Goal: Contribute content: Contribute content

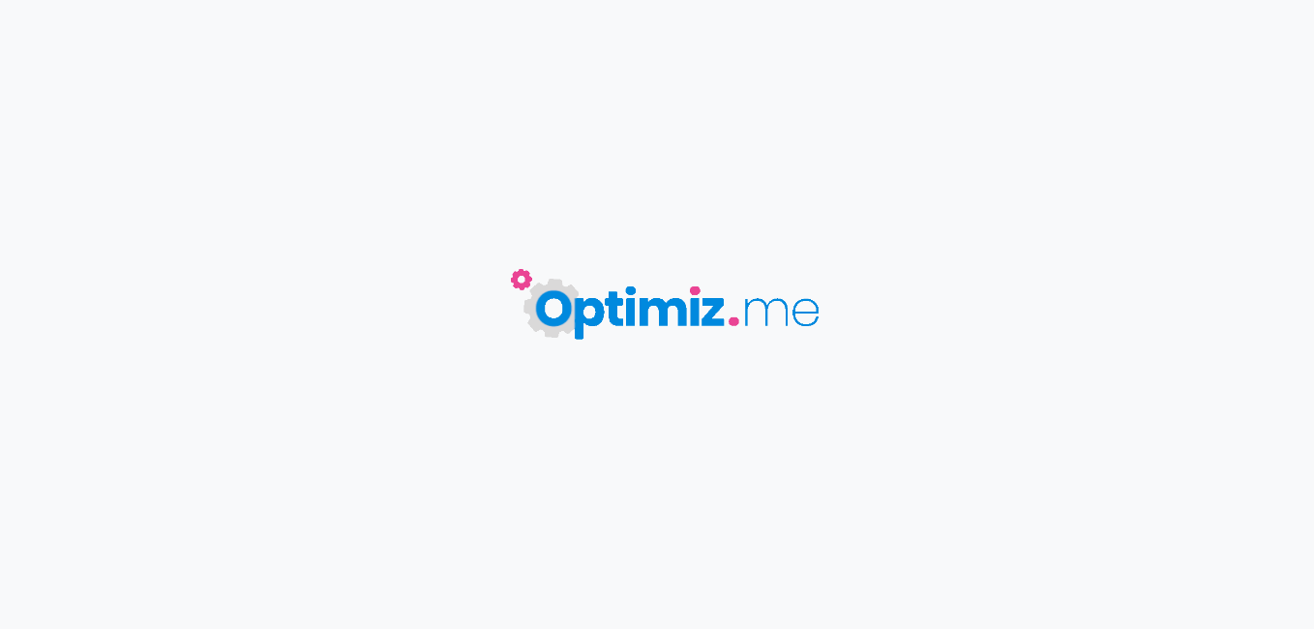
type input "Surf vacances [DATE][PERSON_NAME] Landes"
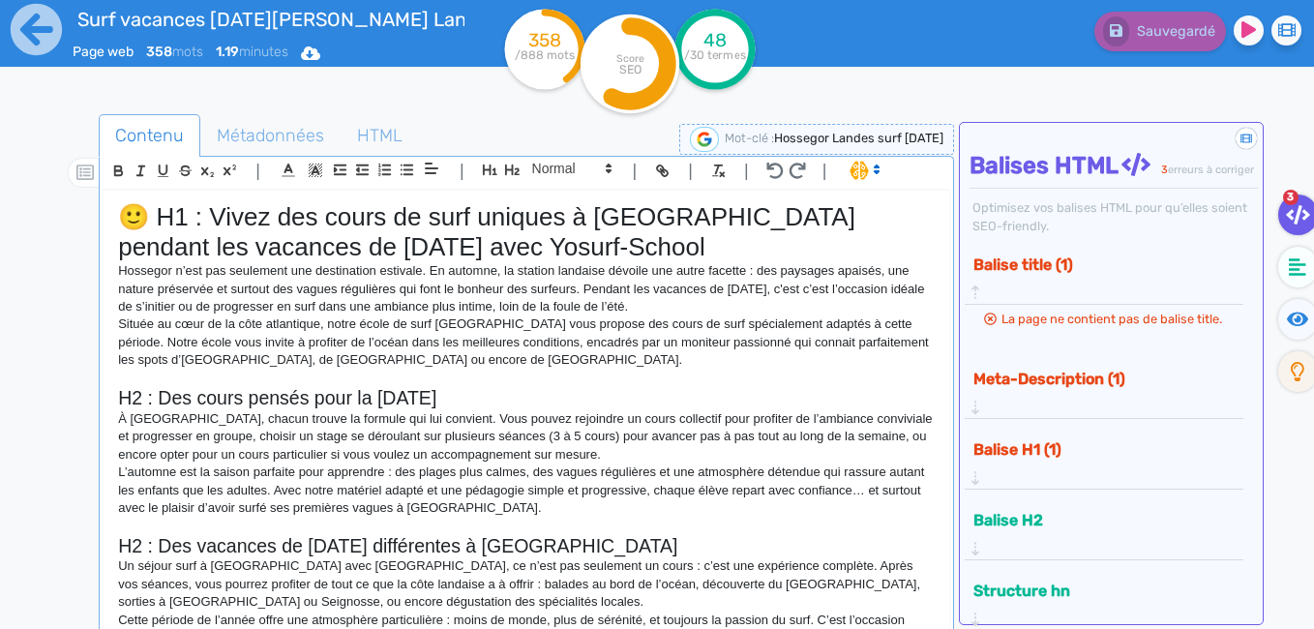
click at [1055, 384] on button "Meta-Description (1)" at bounding box center [1096, 379] width 258 height 32
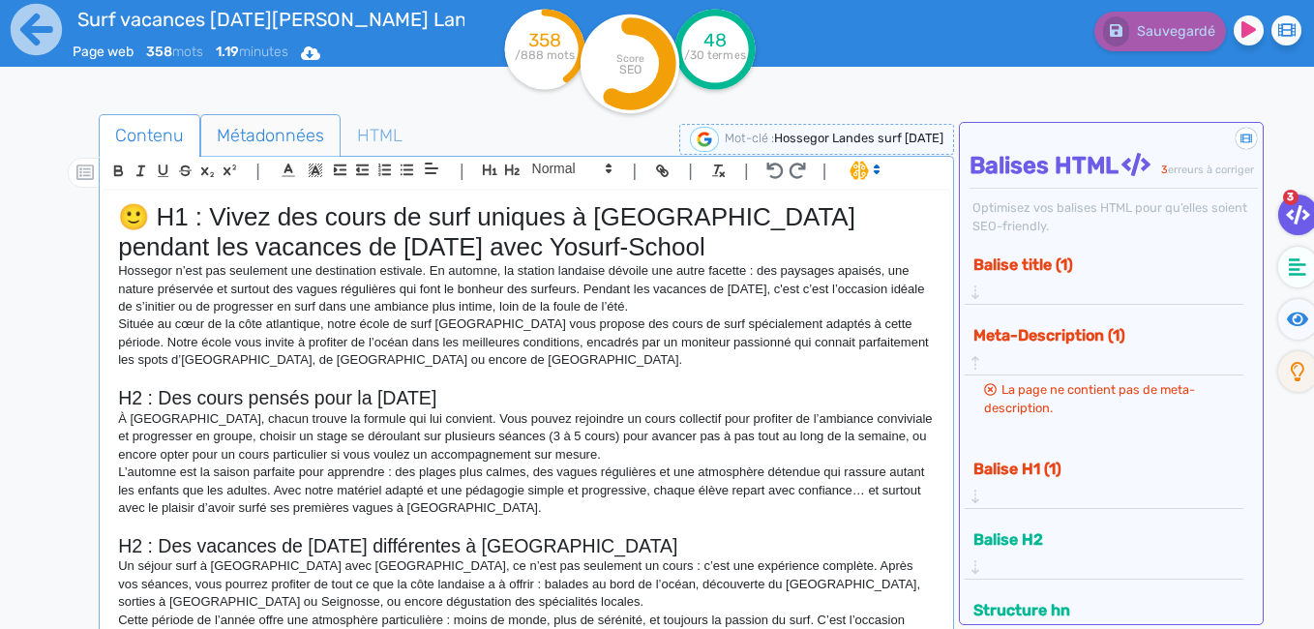
click at [281, 129] on span "Métadonnées" at bounding box center [270, 135] width 138 height 52
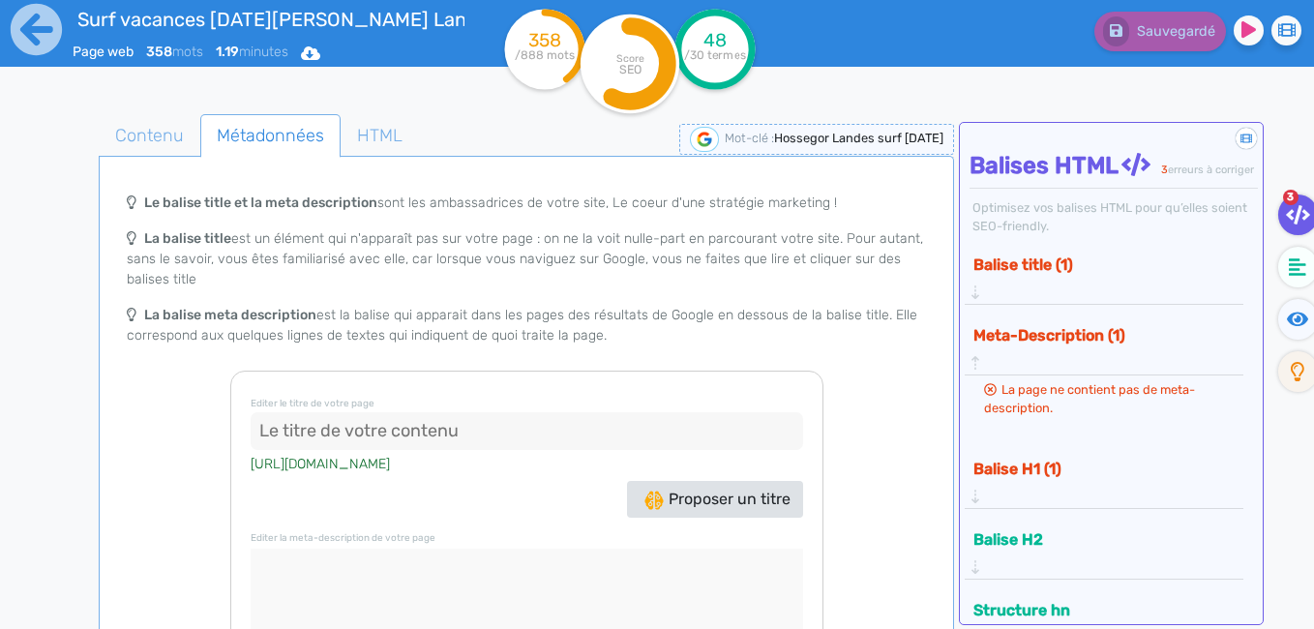
click at [358, 433] on input at bounding box center [527, 431] width 552 height 39
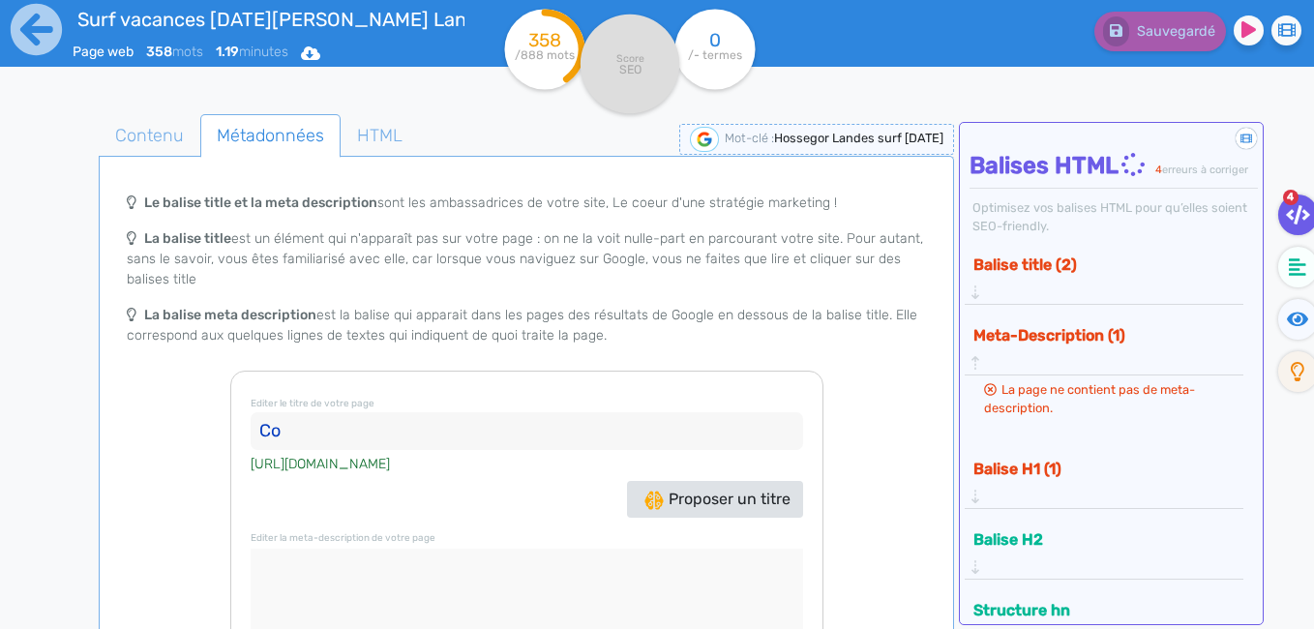
type input "C"
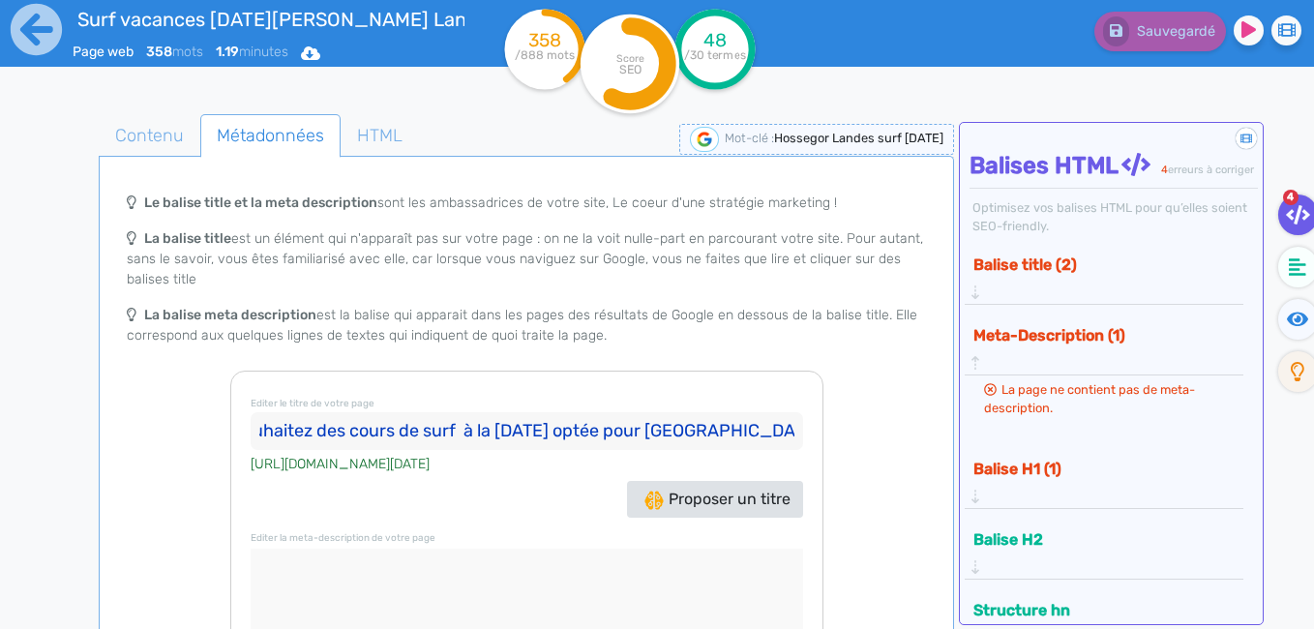
scroll to position [0, 73]
type input "Vous souhaitez des cours de surf à la [DATE] optée pour [GEOGRAPHIC_DATA]"
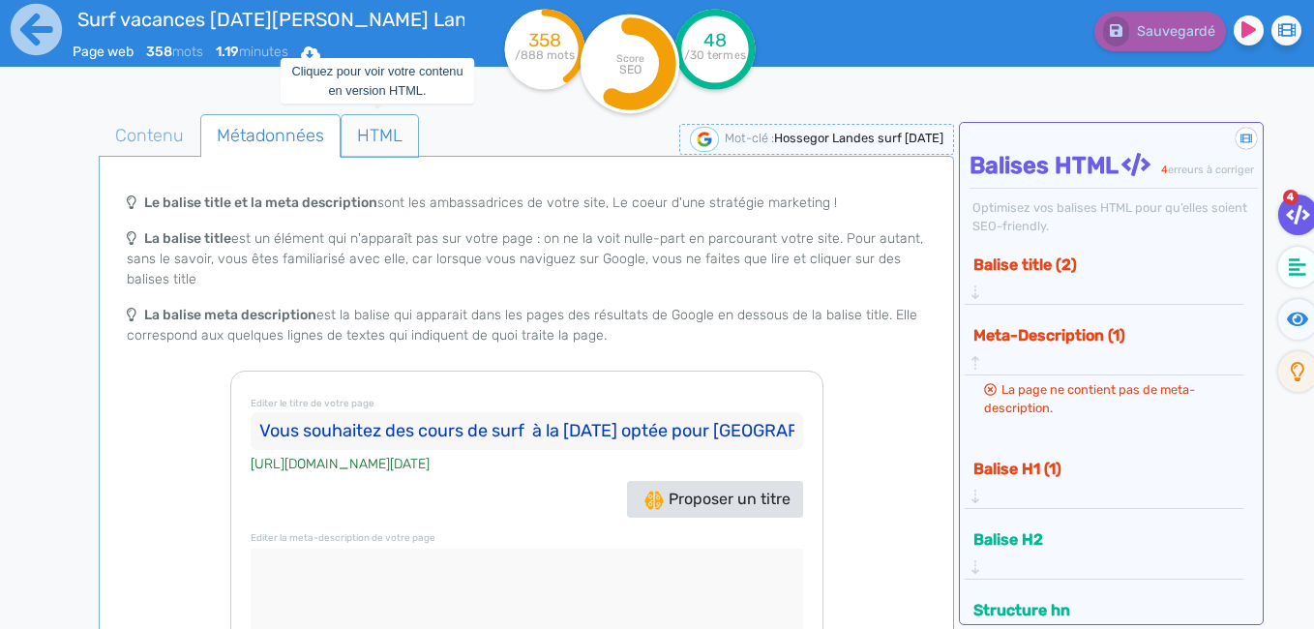
click at [375, 133] on span "HTML" at bounding box center [379, 135] width 76 height 52
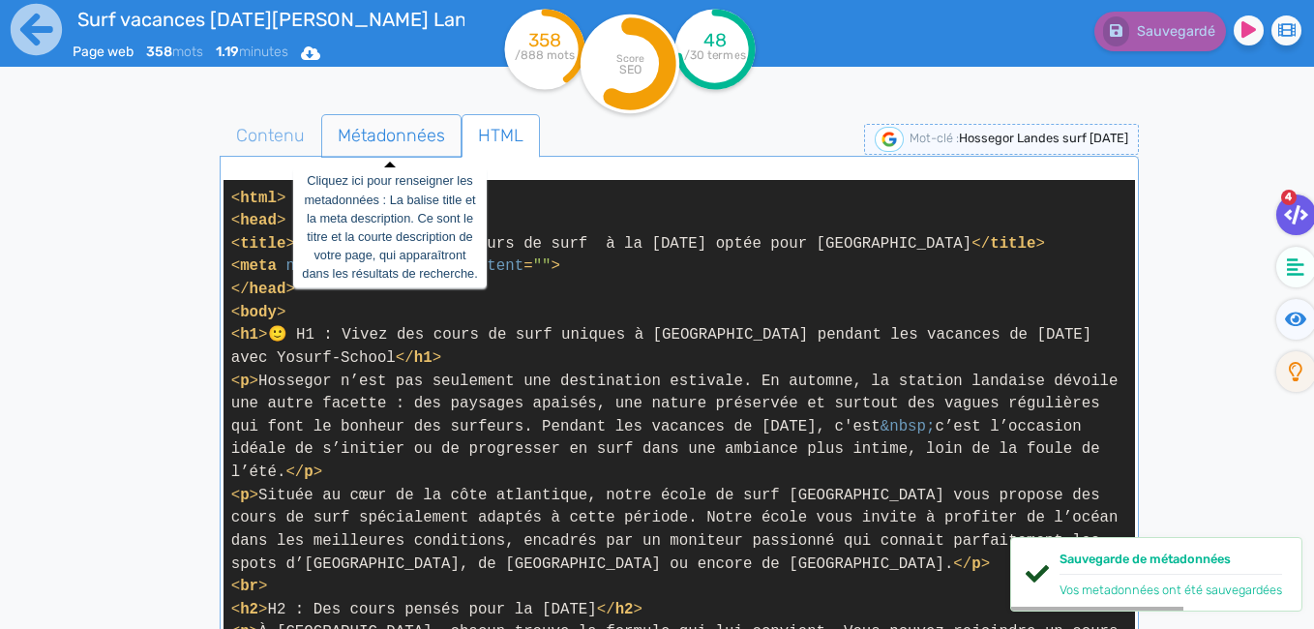
click at [394, 133] on span "Métadonnées" at bounding box center [391, 135] width 138 height 52
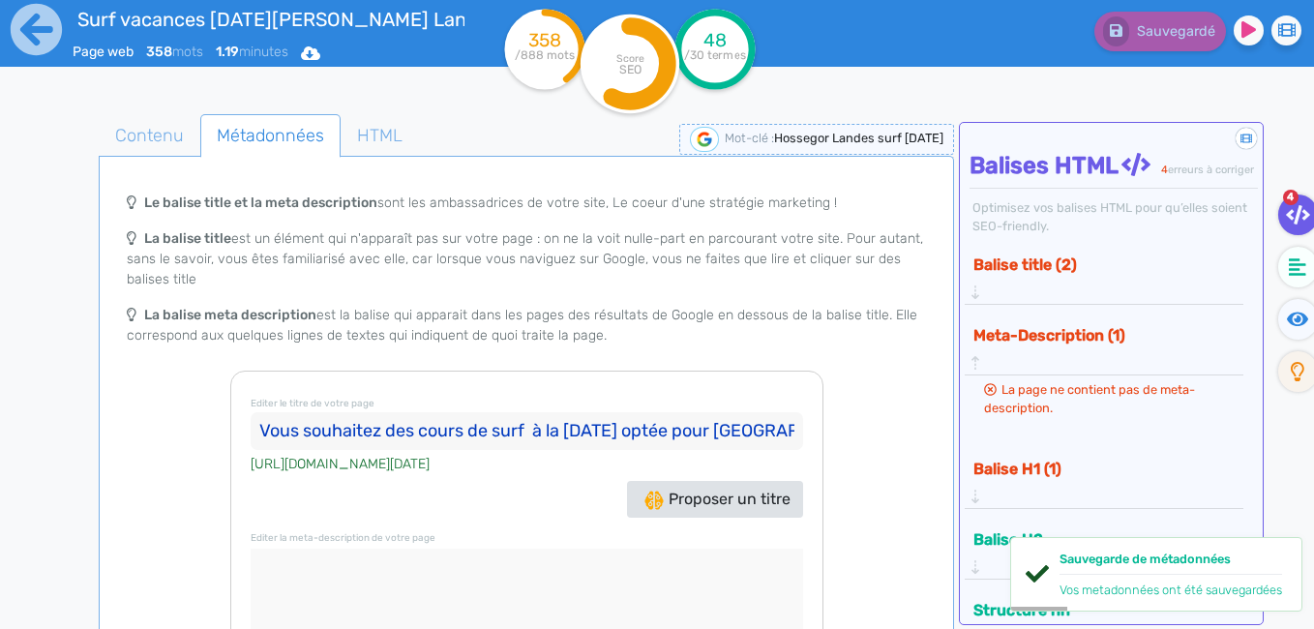
click at [1023, 340] on button "Meta-Description (1)" at bounding box center [1096, 335] width 258 height 32
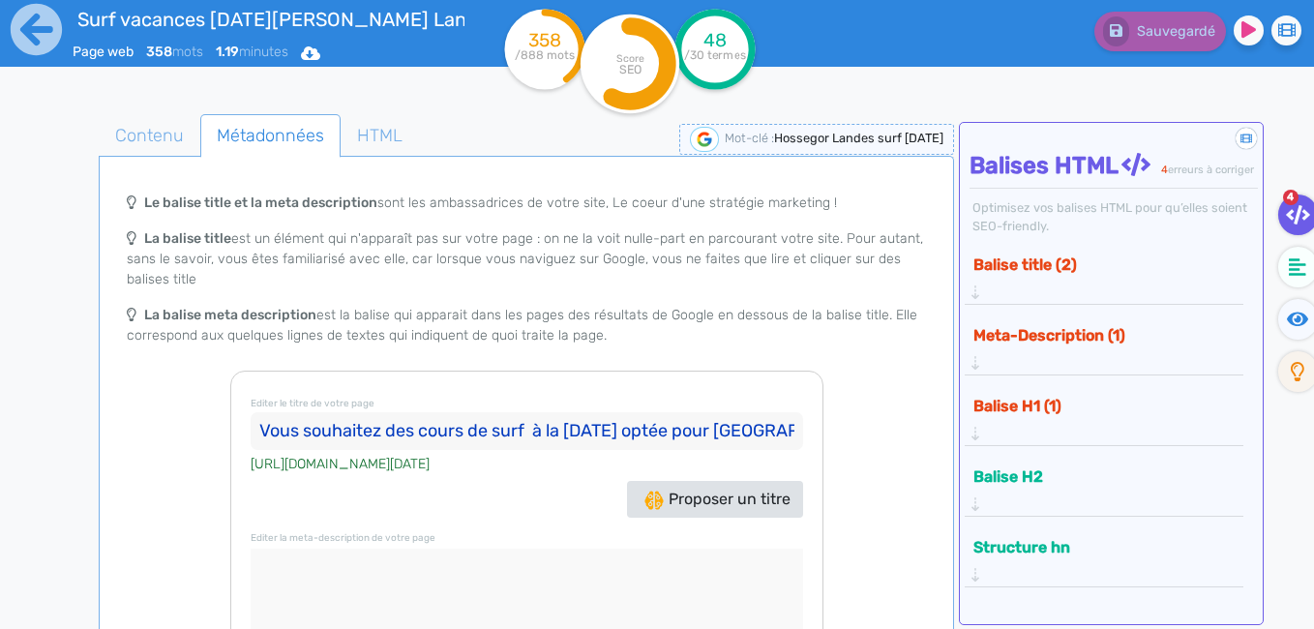
scroll to position [142, 0]
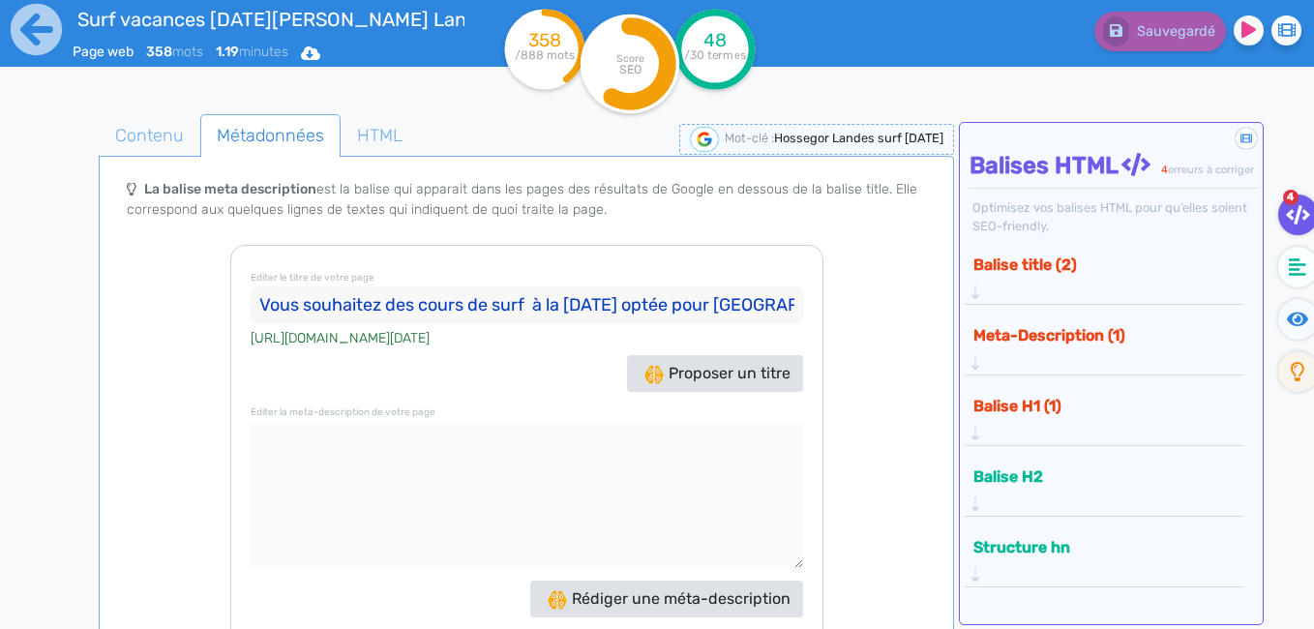
click at [1030, 390] on button "Balise H1 (1)" at bounding box center [1096, 406] width 258 height 32
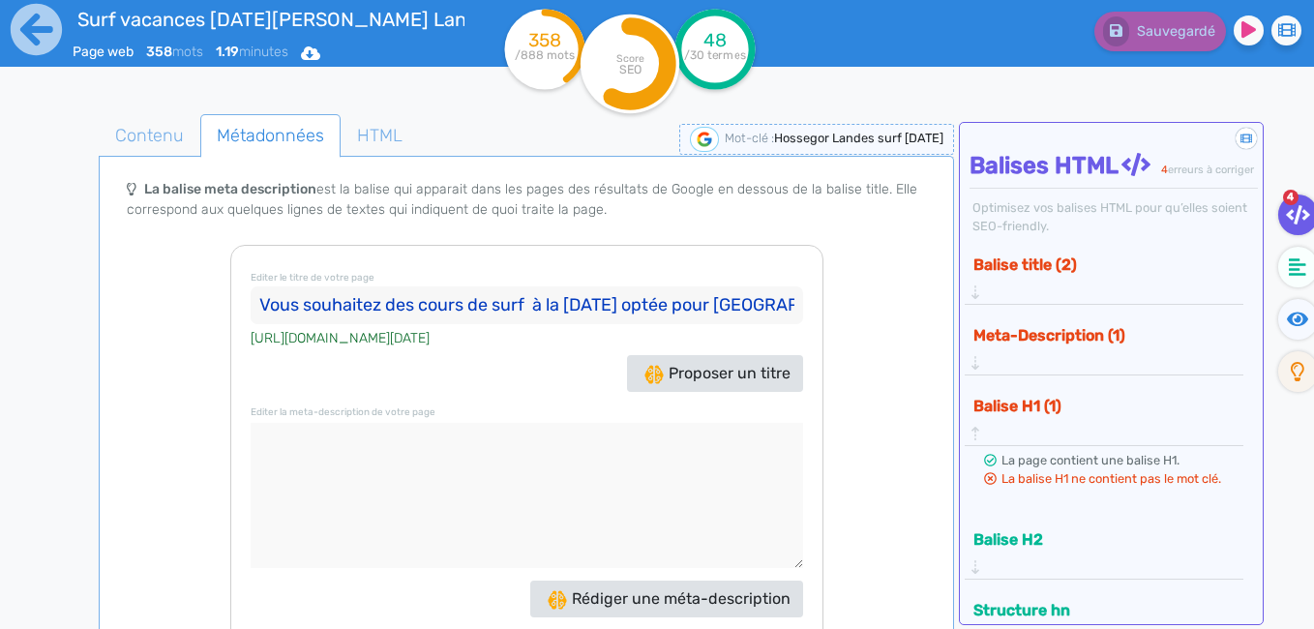
click at [1030, 390] on button "Balise H1 (1)" at bounding box center [1096, 406] width 258 height 32
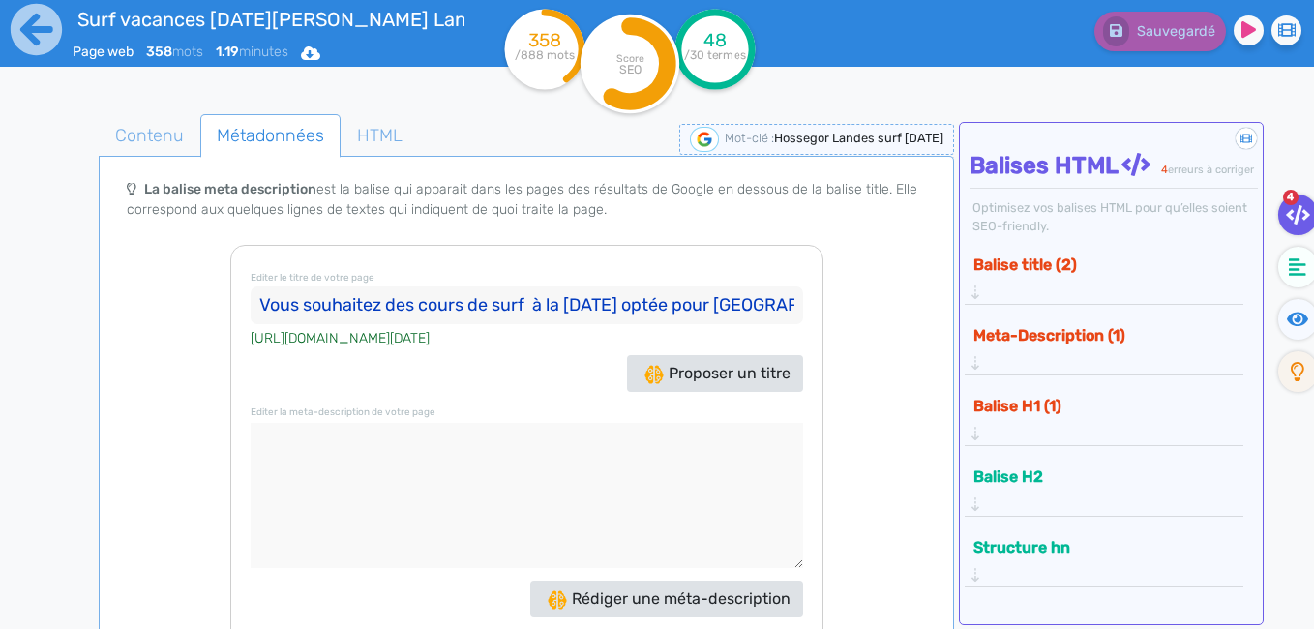
click at [1040, 390] on button "Balise H1 (1)" at bounding box center [1096, 406] width 258 height 32
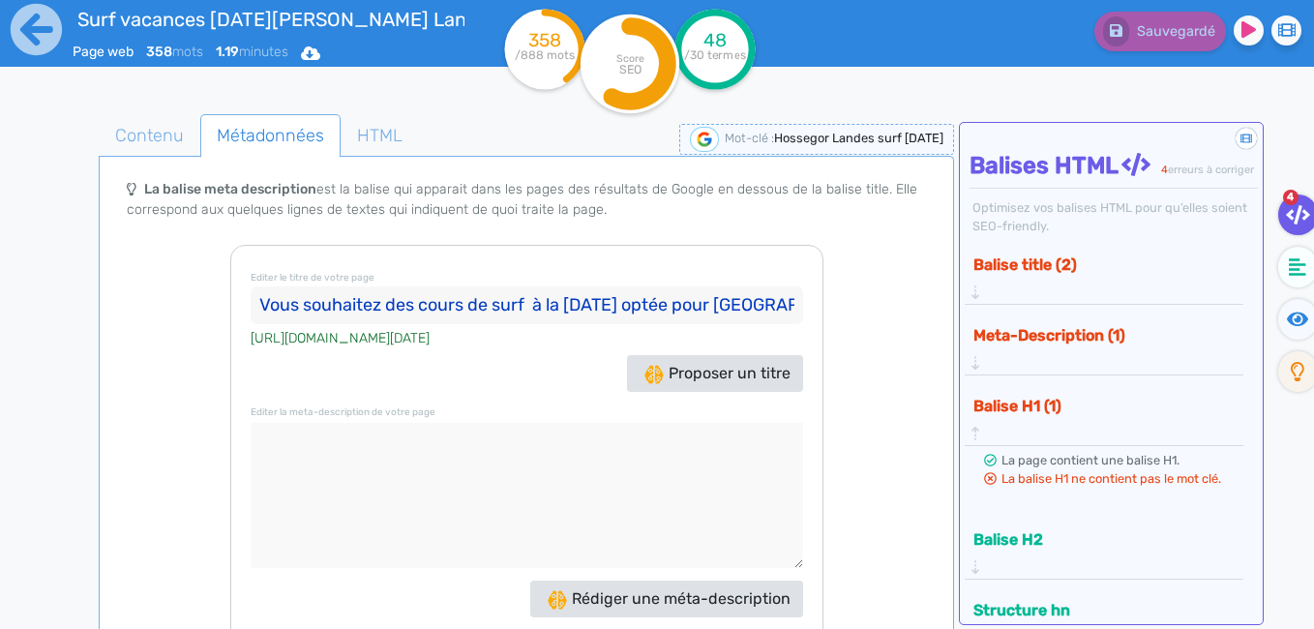
click at [1040, 390] on button "Balise H1 (1)" at bounding box center [1096, 406] width 258 height 32
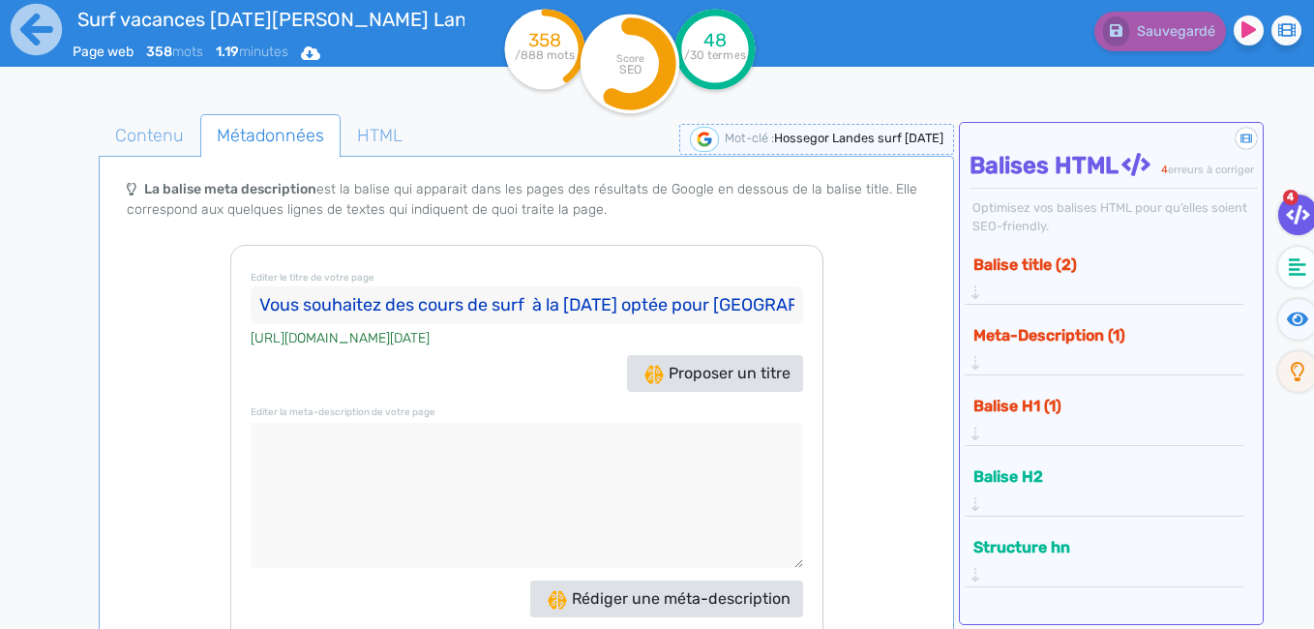
click at [1040, 390] on button "Balise H1 (1)" at bounding box center [1096, 406] width 258 height 32
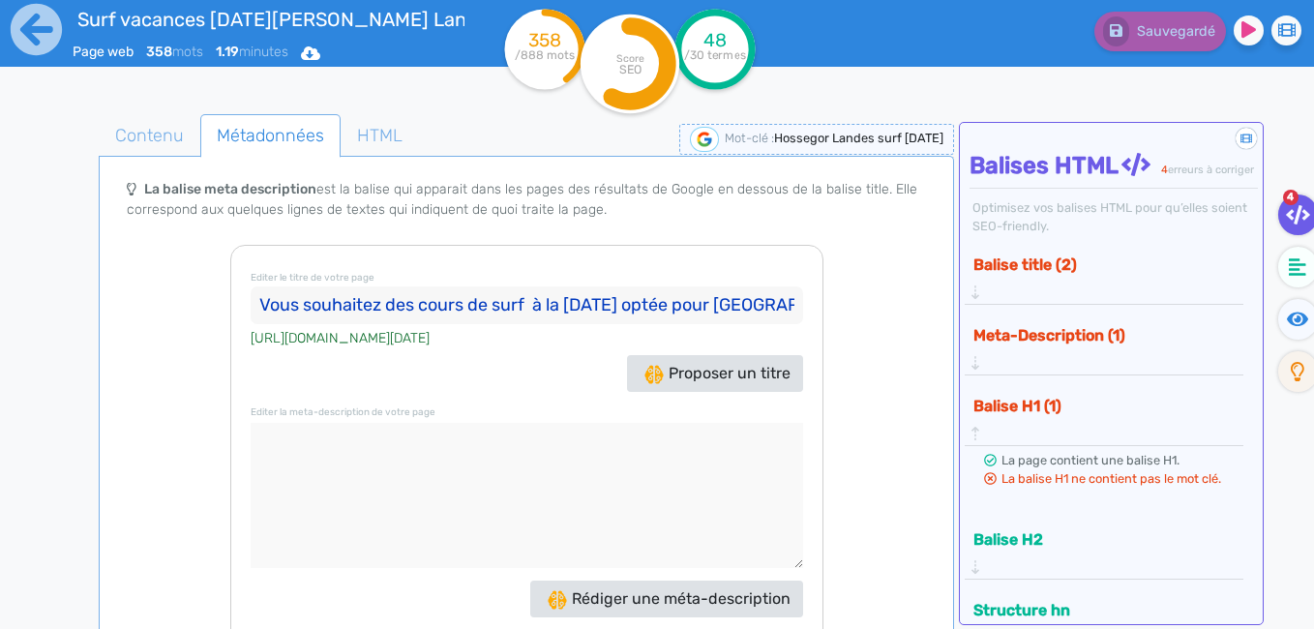
click at [1040, 390] on button "Balise H1 (1)" at bounding box center [1096, 406] width 258 height 32
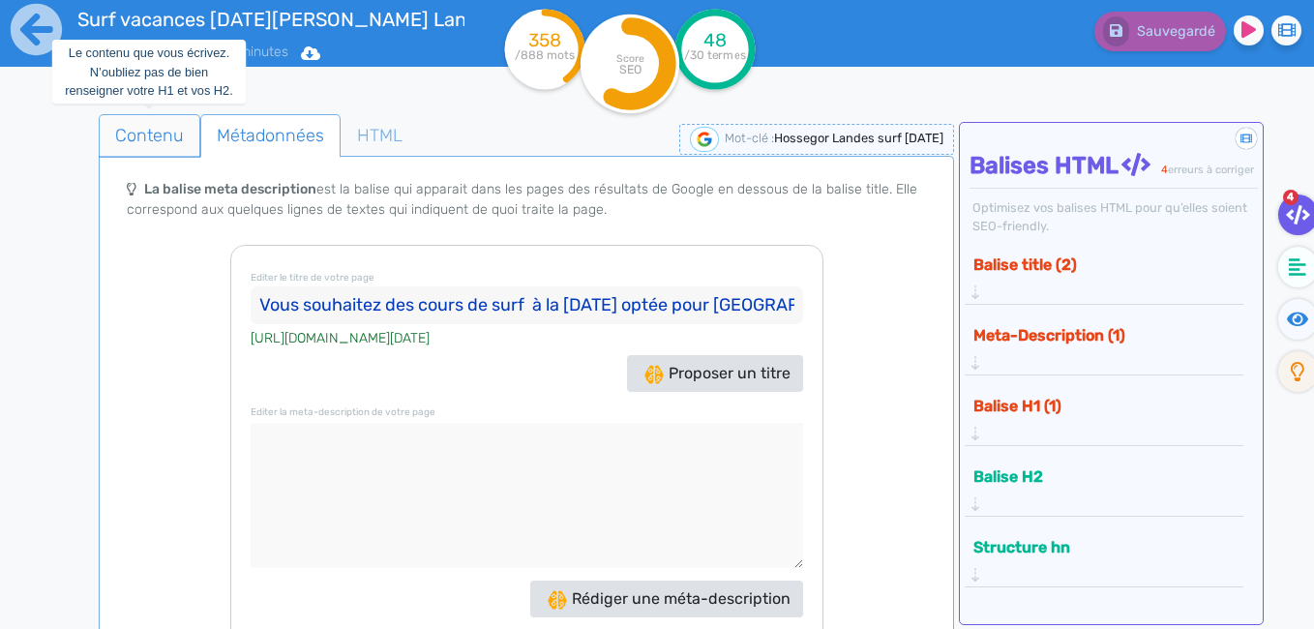
click at [153, 127] on span "Contenu" at bounding box center [150, 135] width 100 height 52
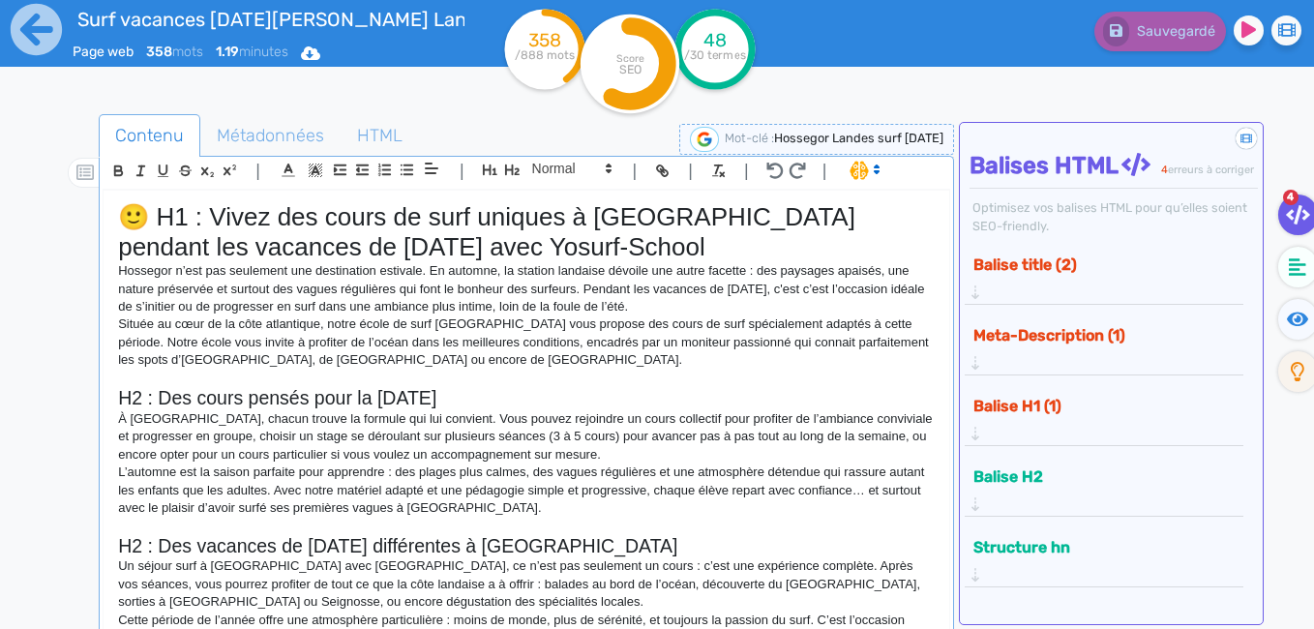
click at [704, 220] on h1 "🙂 H1 : Vivez des cours de surf uniques à [GEOGRAPHIC_DATA] pendant les vacances…" at bounding box center [526, 232] width 816 height 60
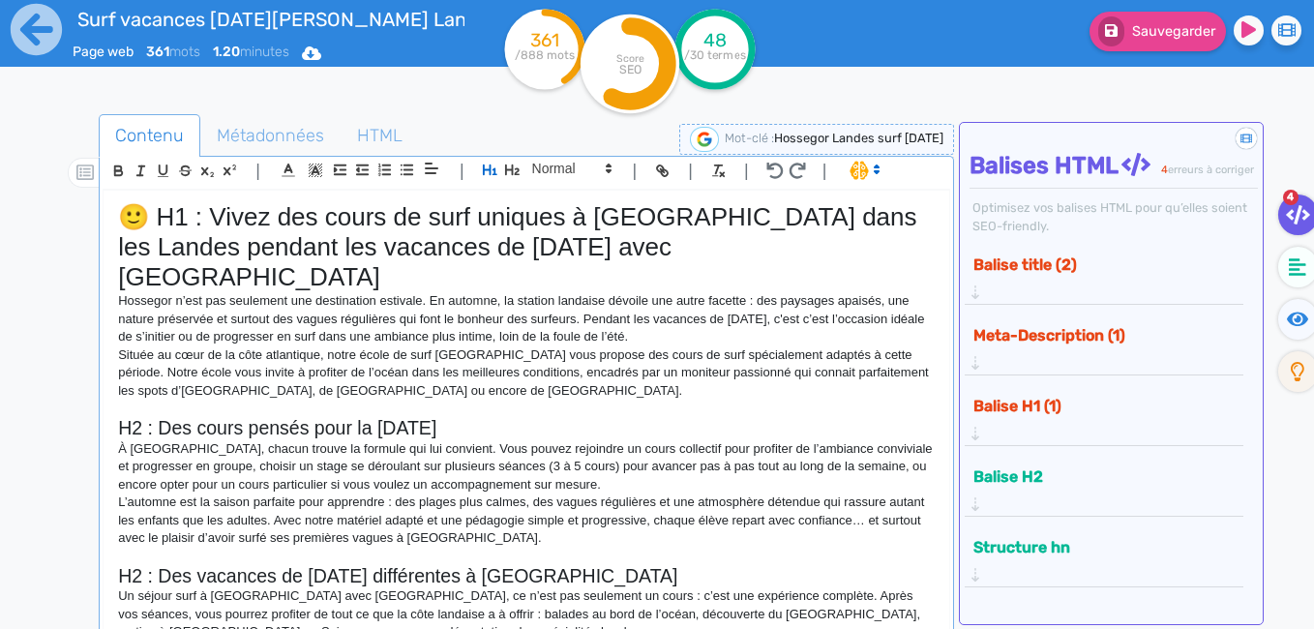
click at [650, 400] on p at bounding box center [526, 408] width 816 height 17
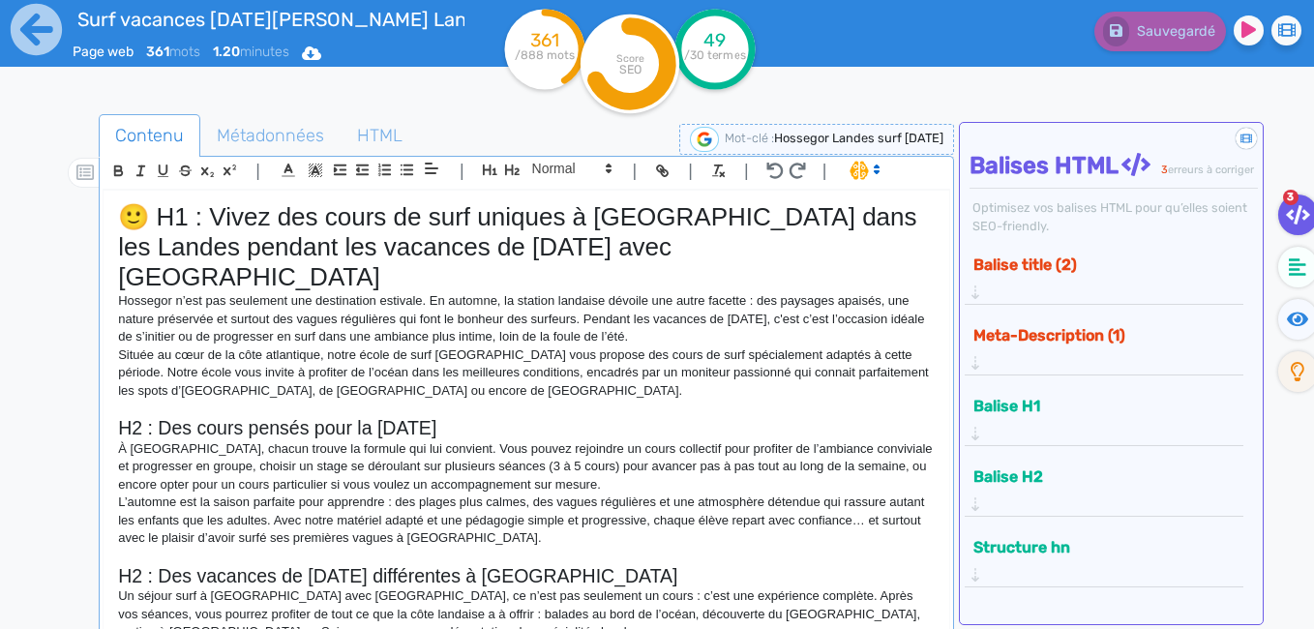
click at [1030, 334] on button "Meta-Description (1)" at bounding box center [1096, 335] width 258 height 32
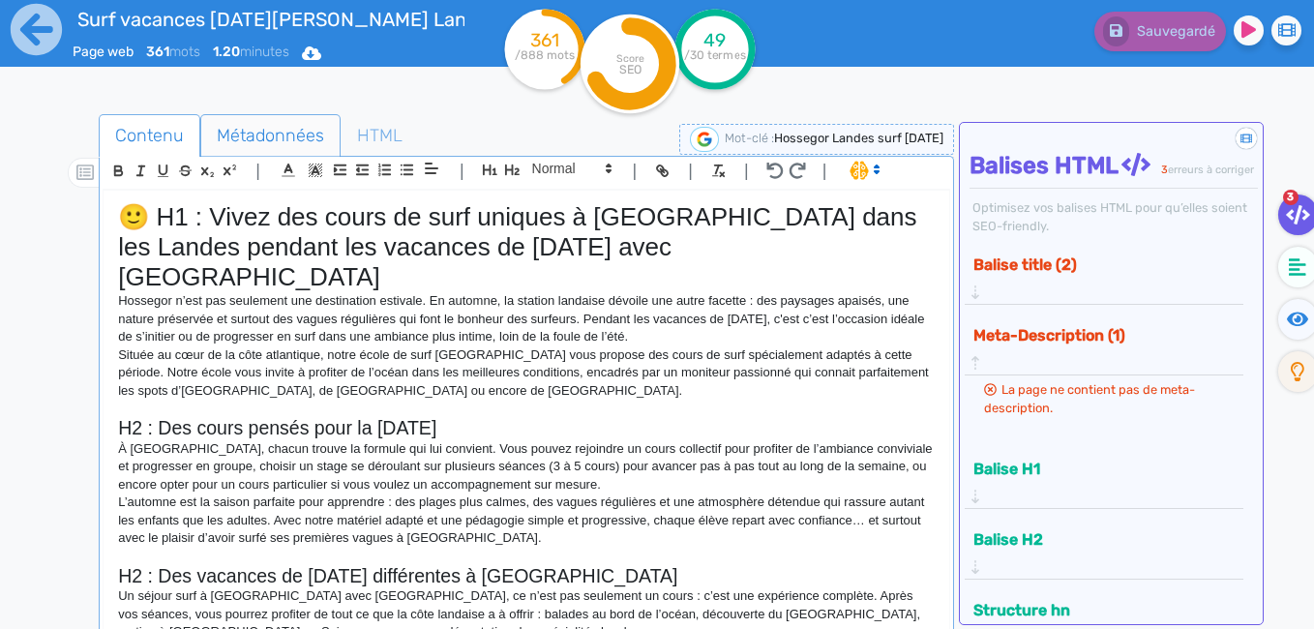
click at [270, 132] on span "Métadonnées" at bounding box center [270, 135] width 138 height 52
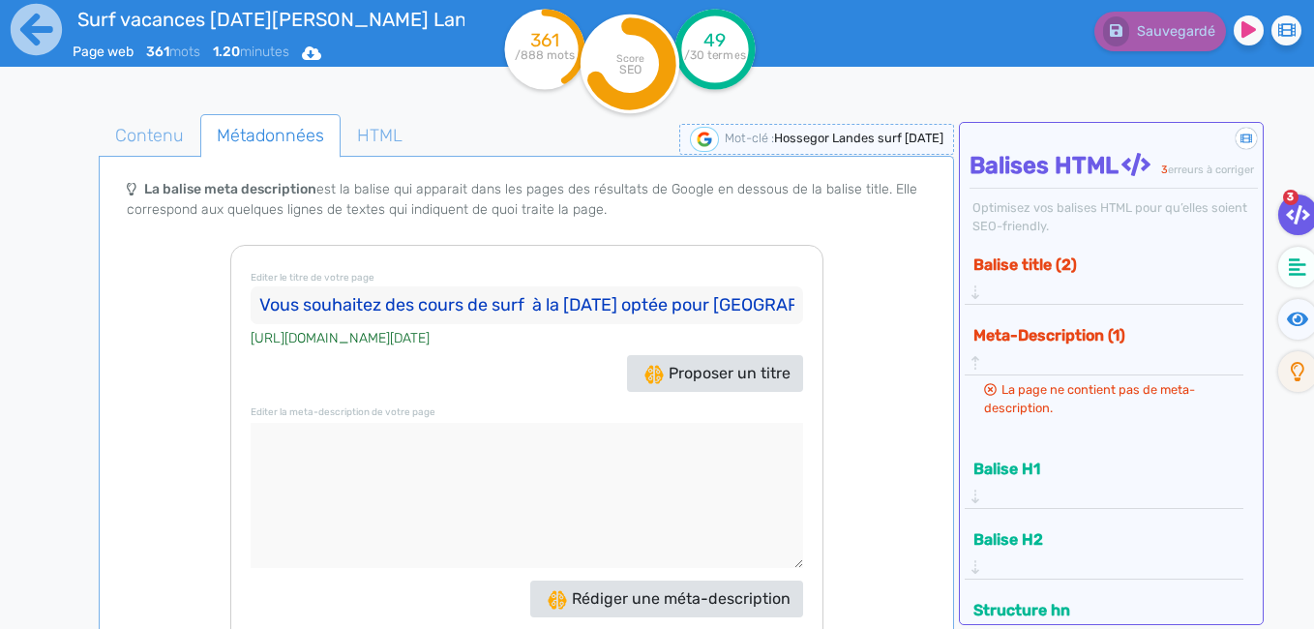
click at [1057, 281] on button "Balise title (2)" at bounding box center [1096, 265] width 258 height 32
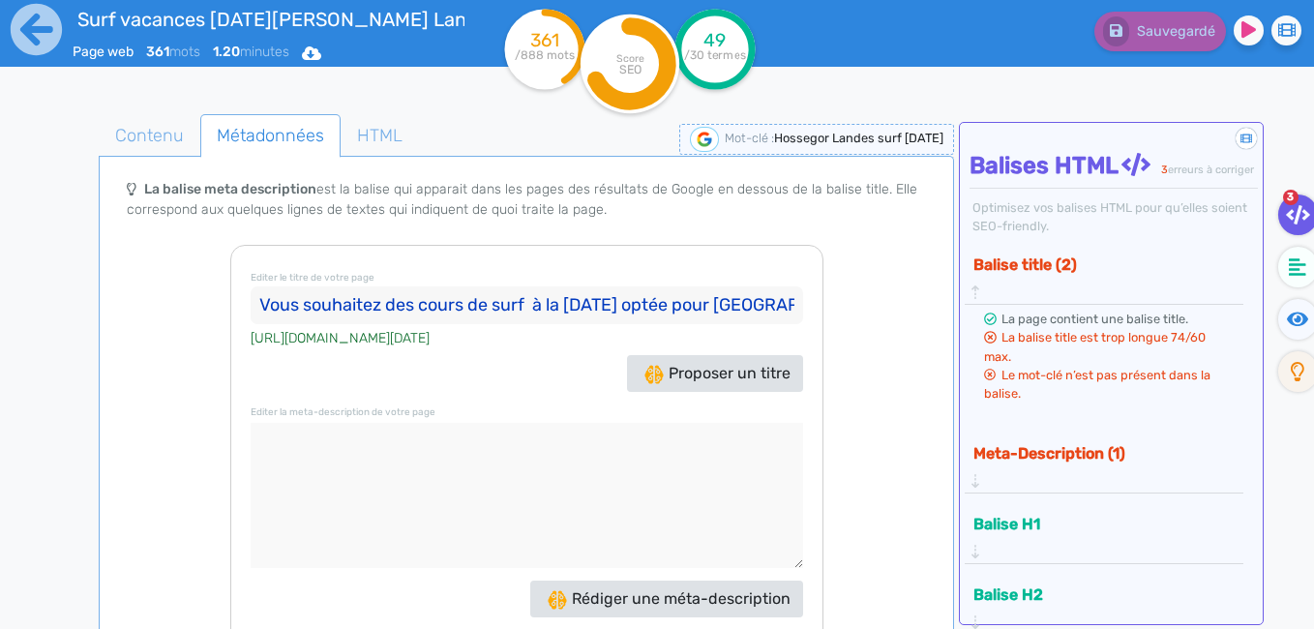
click at [662, 289] on input "Vous souhaitez des cours de surf à la [DATE] optée pour [GEOGRAPHIC_DATA]" at bounding box center [527, 305] width 552 height 39
drag, startPoint x: 779, startPoint y: 285, endPoint x: 211, endPoint y: 293, distance: 567.9
click at [211, 293] on div "Le balise title et la meta description sont les ambassadrices de votre site, Le…" at bounding box center [526, 428] width 847 height 490
click at [424, 286] on input "Vous souhaitez des cours de surf à la [DATE] optée pour [GEOGRAPHIC_DATA]" at bounding box center [527, 305] width 552 height 39
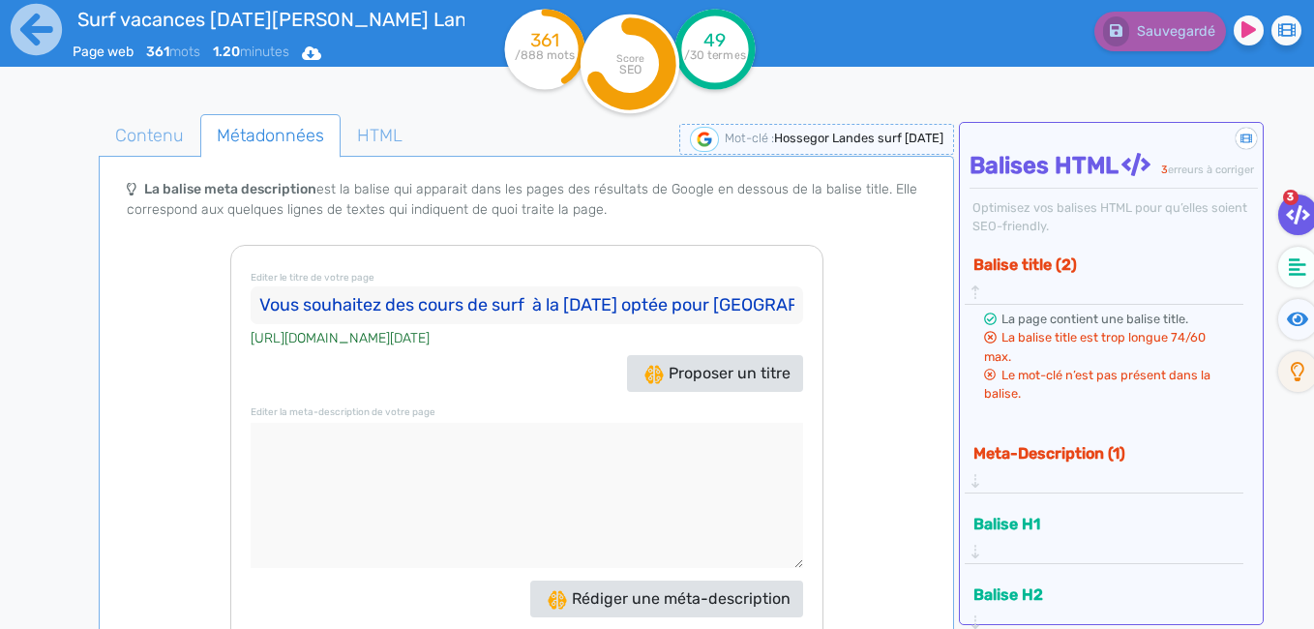
drag, startPoint x: 424, startPoint y: 283, endPoint x: 226, endPoint y: 279, distance: 197.4
click at [226, 279] on div "Le balise title et la meta description sont les ambassadrices de votre site, Le…" at bounding box center [526, 428] width 847 height 490
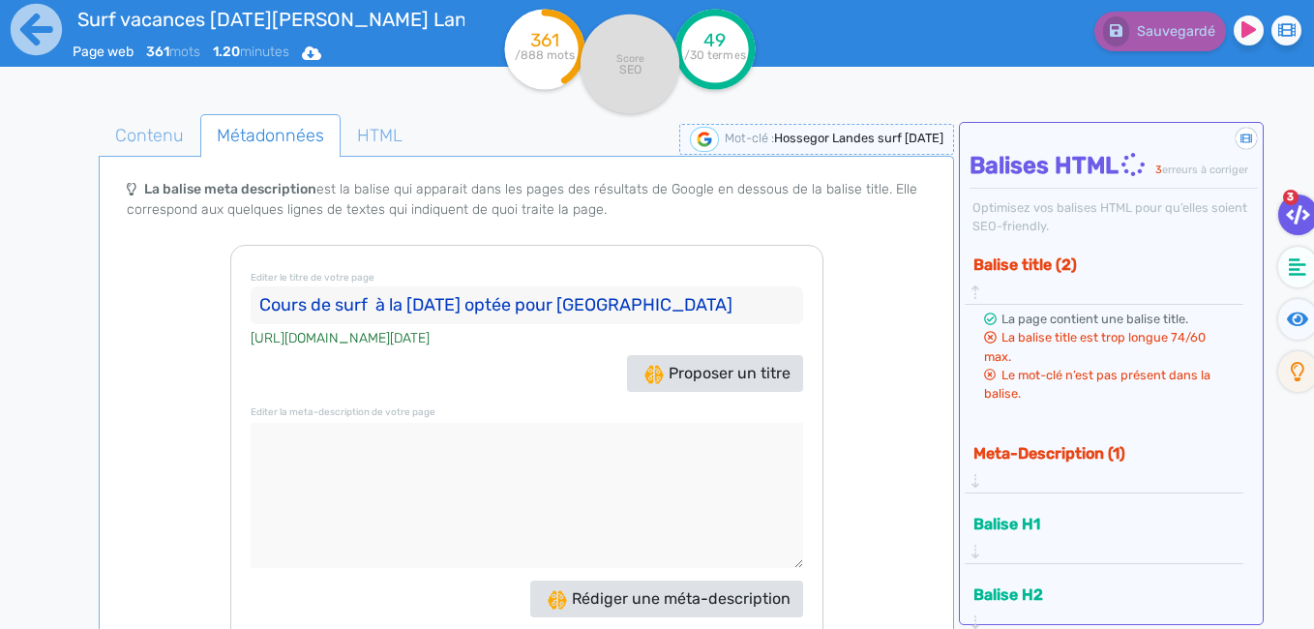
scroll to position [126, 0]
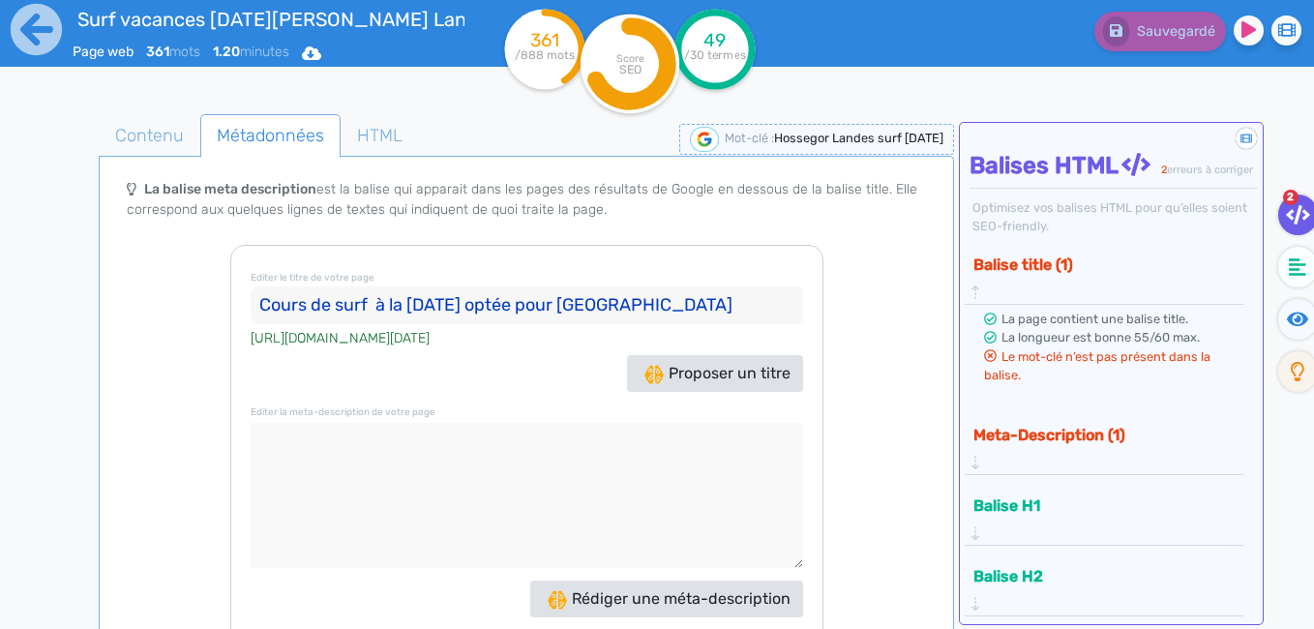
click at [374, 312] on input "Cours de surf à la [DATE] optée pour [GEOGRAPHIC_DATA]" at bounding box center [527, 305] width 552 height 39
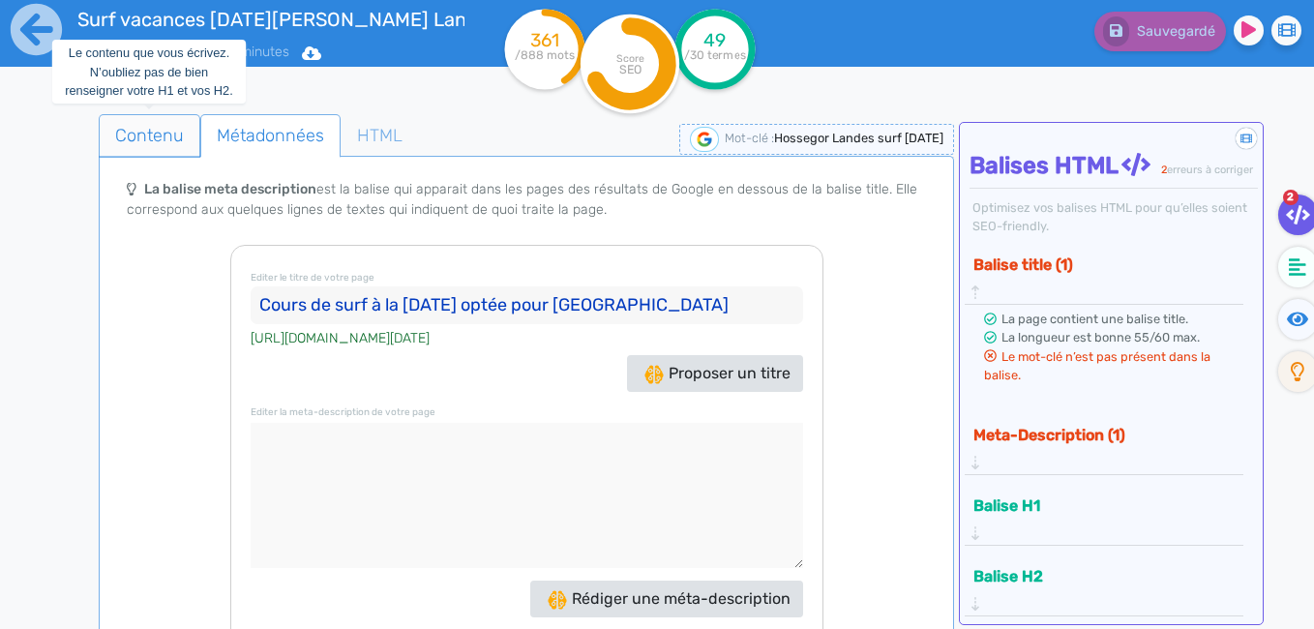
click at [163, 131] on span "Contenu" at bounding box center [150, 135] width 100 height 52
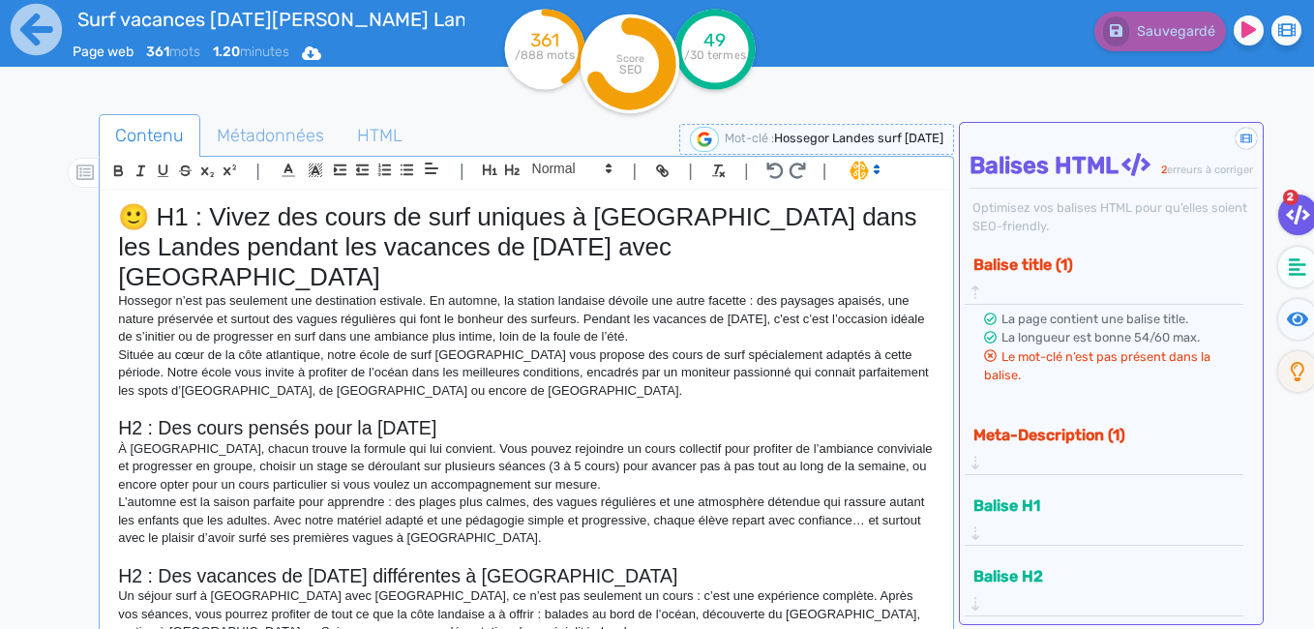
drag, startPoint x: 760, startPoint y: 136, endPoint x: 947, endPoint y: 136, distance: 186.7
click at [947, 136] on div "Mot-clé : Hossegor Landes surf [DATE]" at bounding box center [816, 139] width 275 height 31
copy span "Hossegor Landes surf [DATE]"
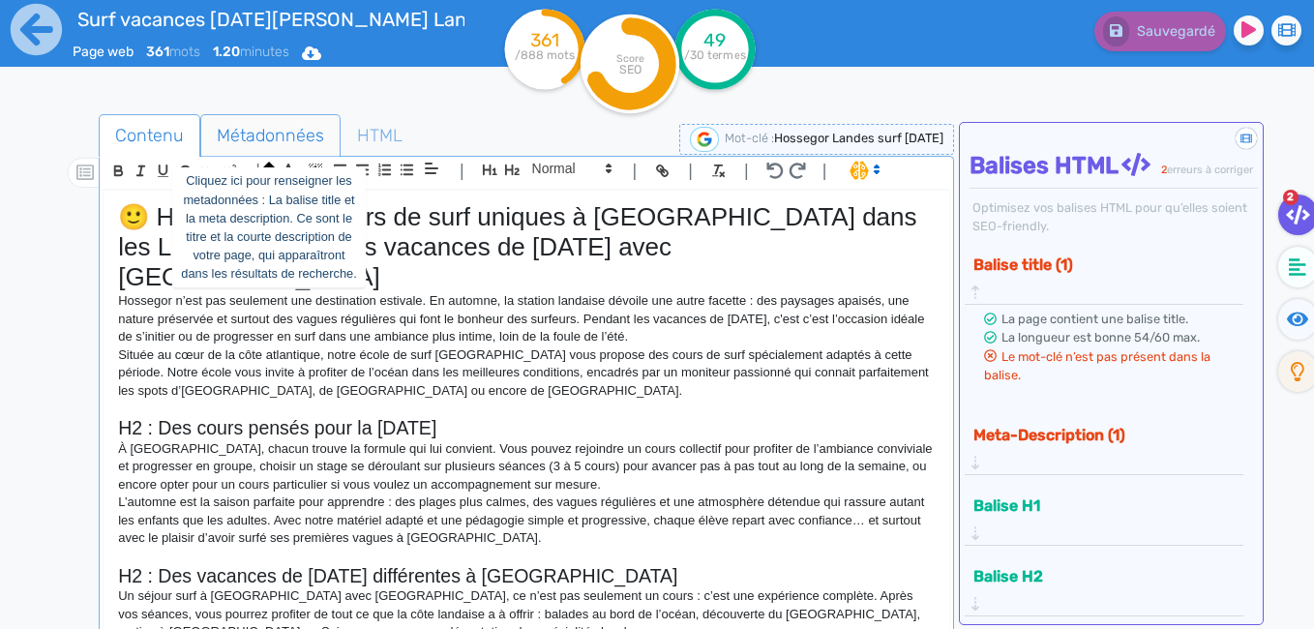
click at [298, 139] on span "Métadonnées" at bounding box center [270, 135] width 138 height 52
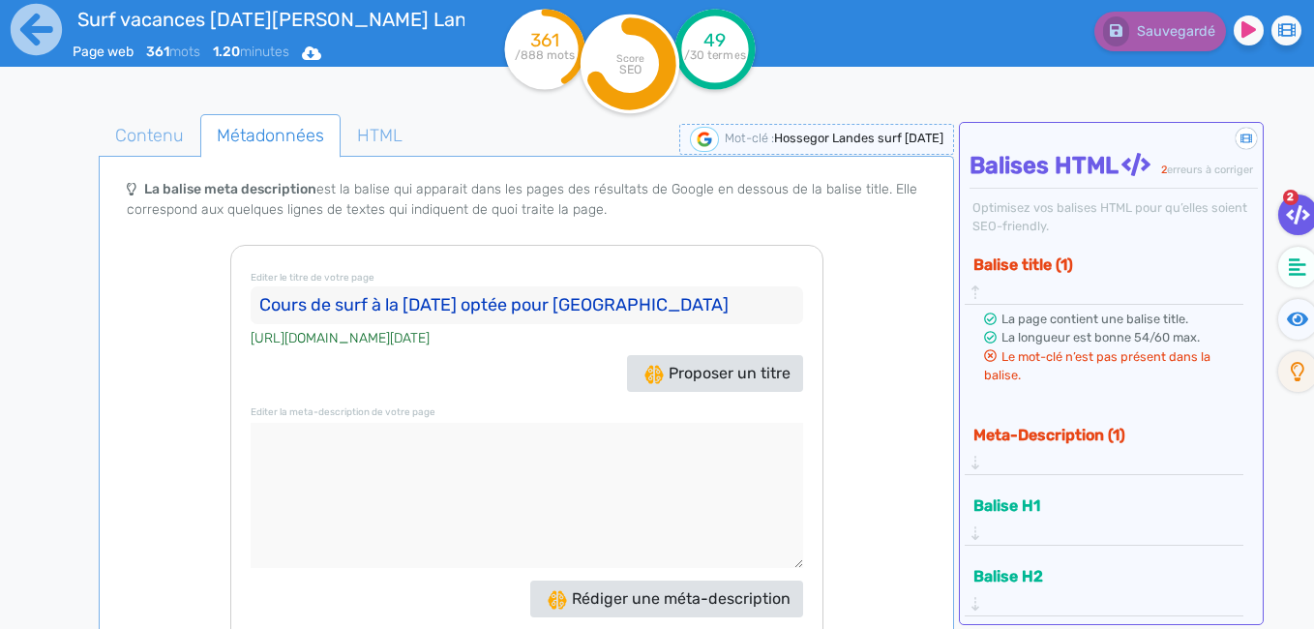
drag, startPoint x: 703, startPoint y: 309, endPoint x: 251, endPoint y: 287, distance: 453.2
click at [251, 287] on input "Cours de surf à la [DATE] optée pour [GEOGRAPHIC_DATA]" at bounding box center [527, 305] width 552 height 39
paste input "Surf et vacances de [DATE] : cap sur [GEOGRAPHIC_DATA] dans les Landes"
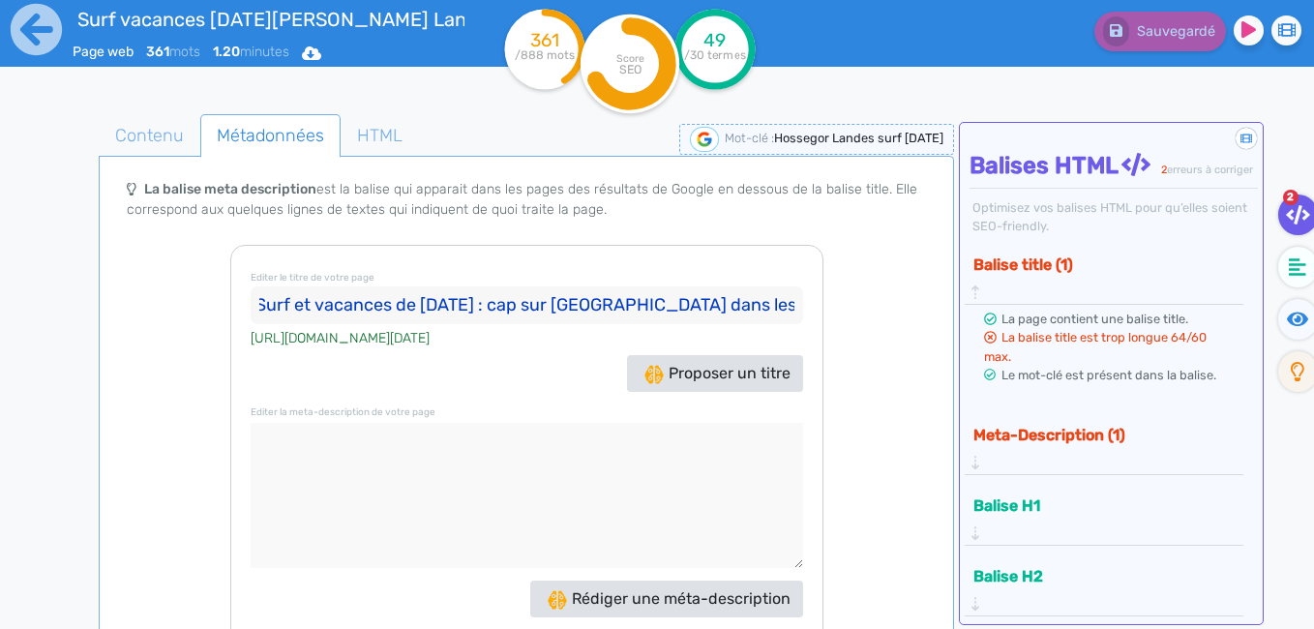
scroll to position [0, 0]
drag, startPoint x: 779, startPoint y: 303, endPoint x: 230, endPoint y: 286, distance: 548.7
click at [230, 286] on div "Editer le titre de votre page Surf et vacances de [DATE] : [GEOGRAPHIC_DATA] da…" at bounding box center [526, 459] width 593 height 429
click at [704, 306] on input "Surf et vacances de [DATE] : cap sur [GEOGRAPHIC_DATA] dans les Landes" at bounding box center [527, 305] width 552 height 39
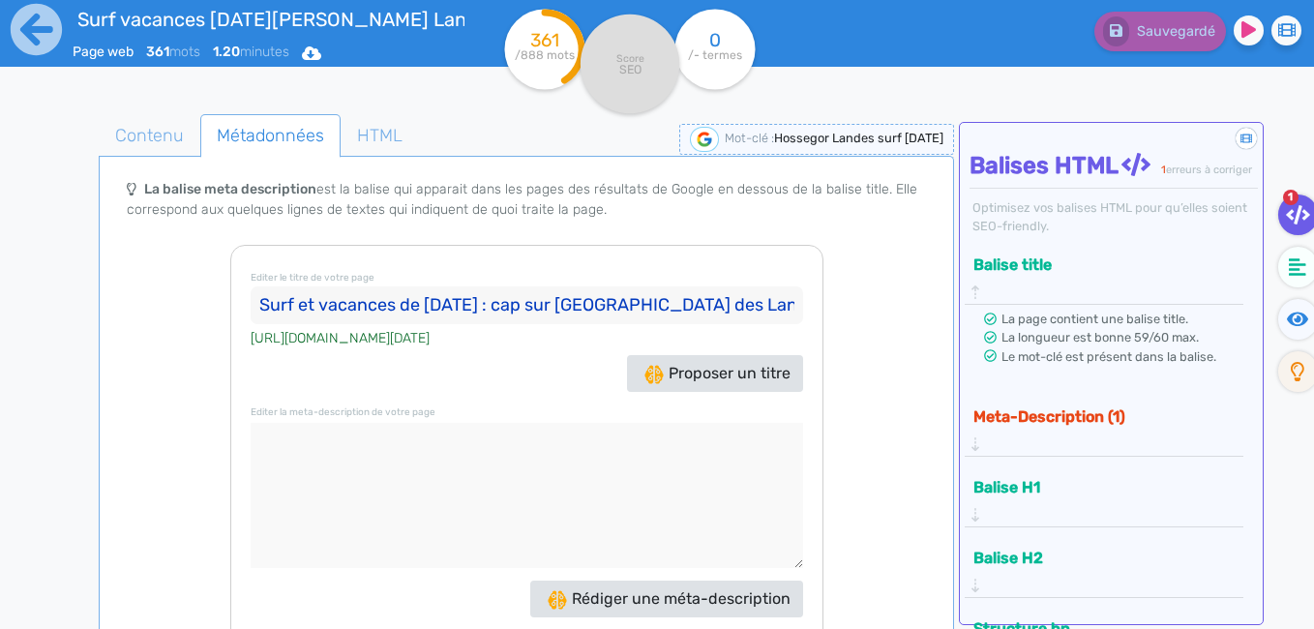
click at [760, 305] on input "Surf et vacances de [DATE] : cap sur [GEOGRAPHIC_DATA] des Landes" at bounding box center [527, 305] width 552 height 39
type input "Surf et vacances de [DATE] : cap sur [GEOGRAPHIC_DATA] des Landes"
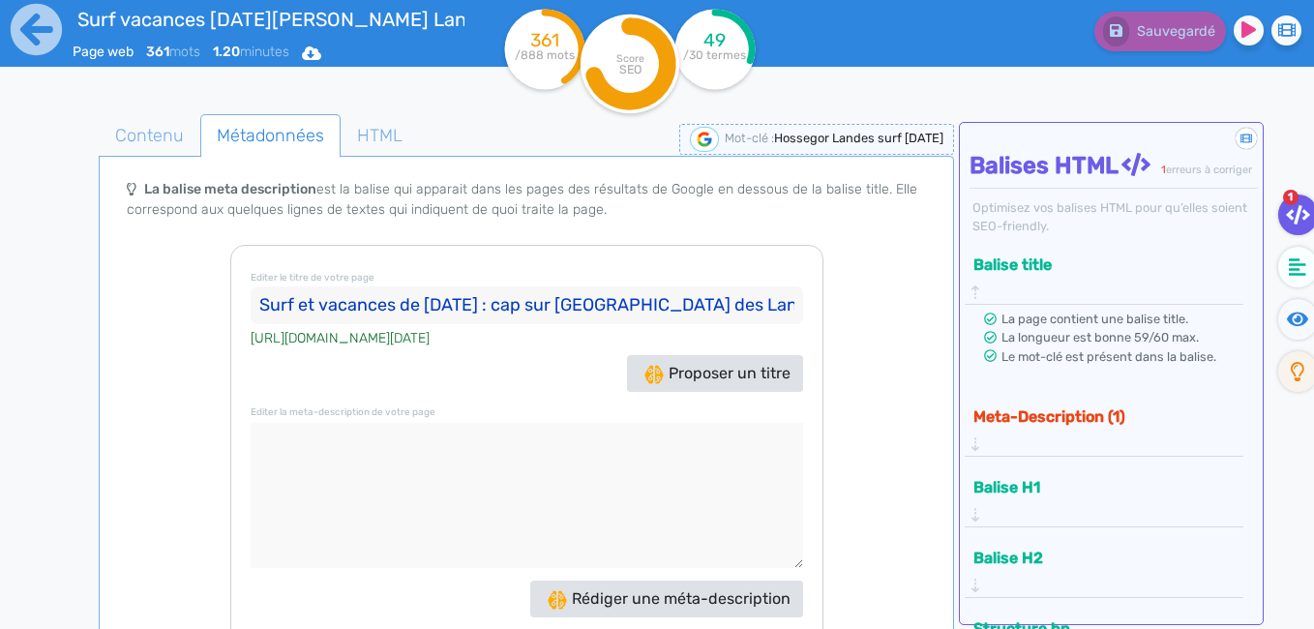
click at [1028, 412] on button "Meta-Description (1)" at bounding box center [1096, 416] width 258 height 32
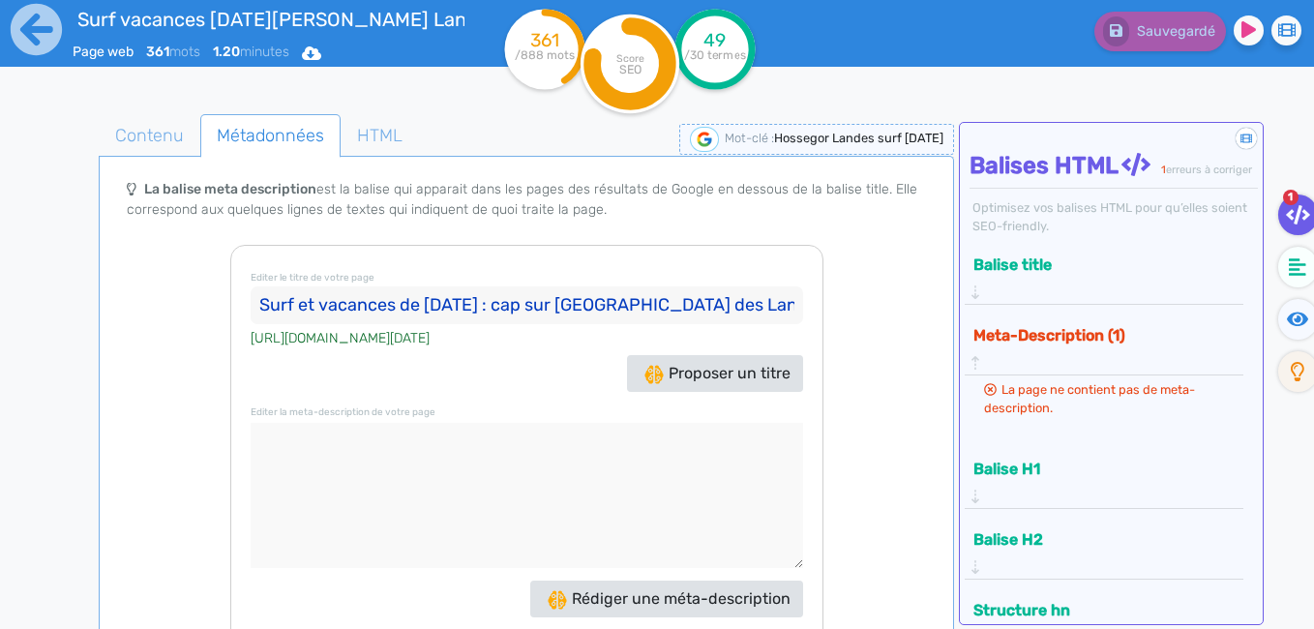
click at [403, 440] on textarea at bounding box center [527, 495] width 552 height 145
paste textarea "Apprenez le surf à [GEOGRAPHIC_DATA] dans les Landes pendant les vacances de [D…"
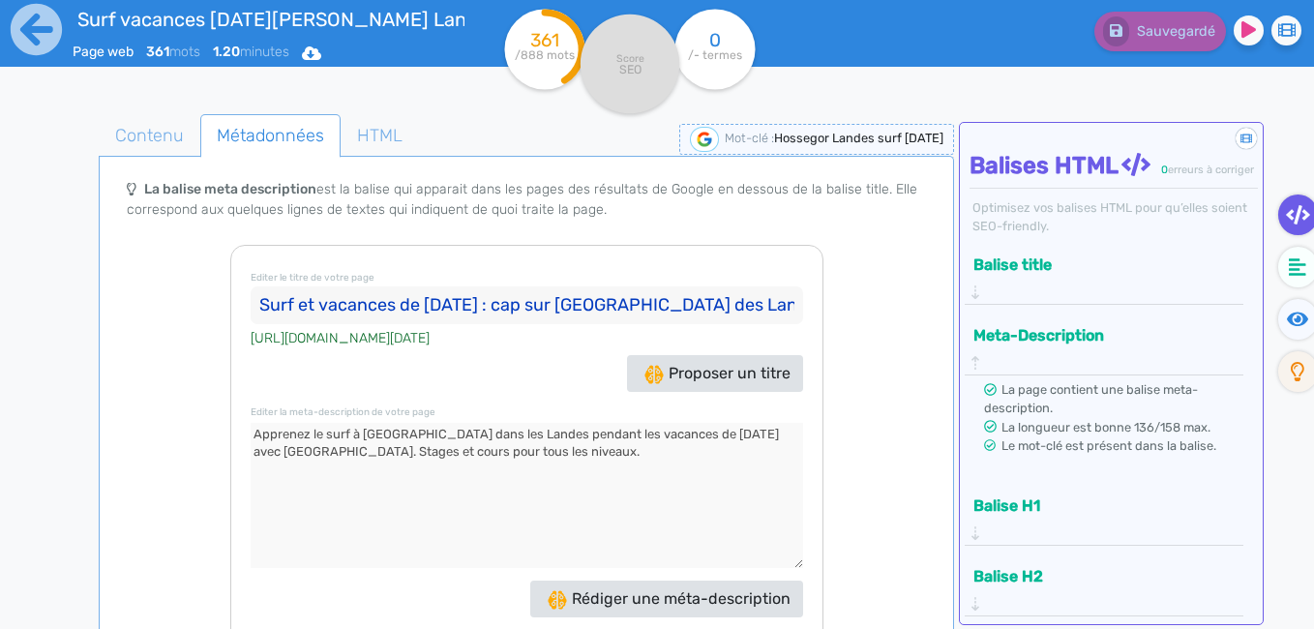
click at [293, 455] on textarea at bounding box center [527, 495] width 552 height 145
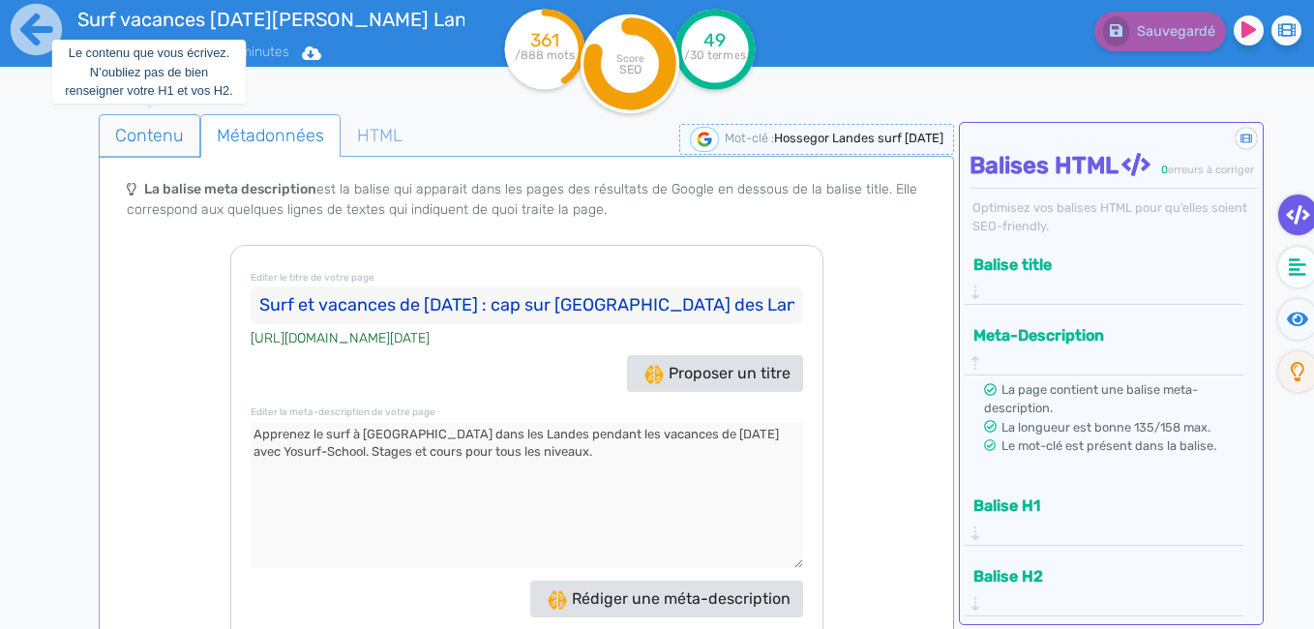
type textarea "Apprenez le surf à [GEOGRAPHIC_DATA] dans les Landes pendant les vacances de [D…"
click at [160, 145] on span "Contenu" at bounding box center [150, 135] width 100 height 52
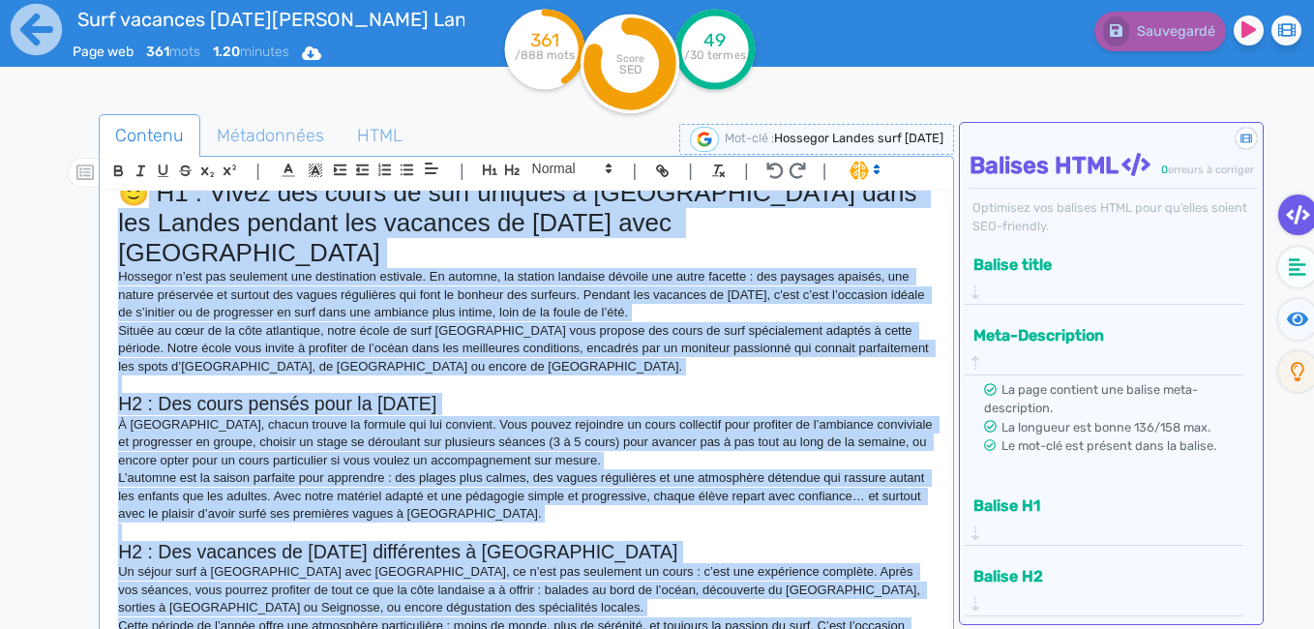
scroll to position [28, 0]
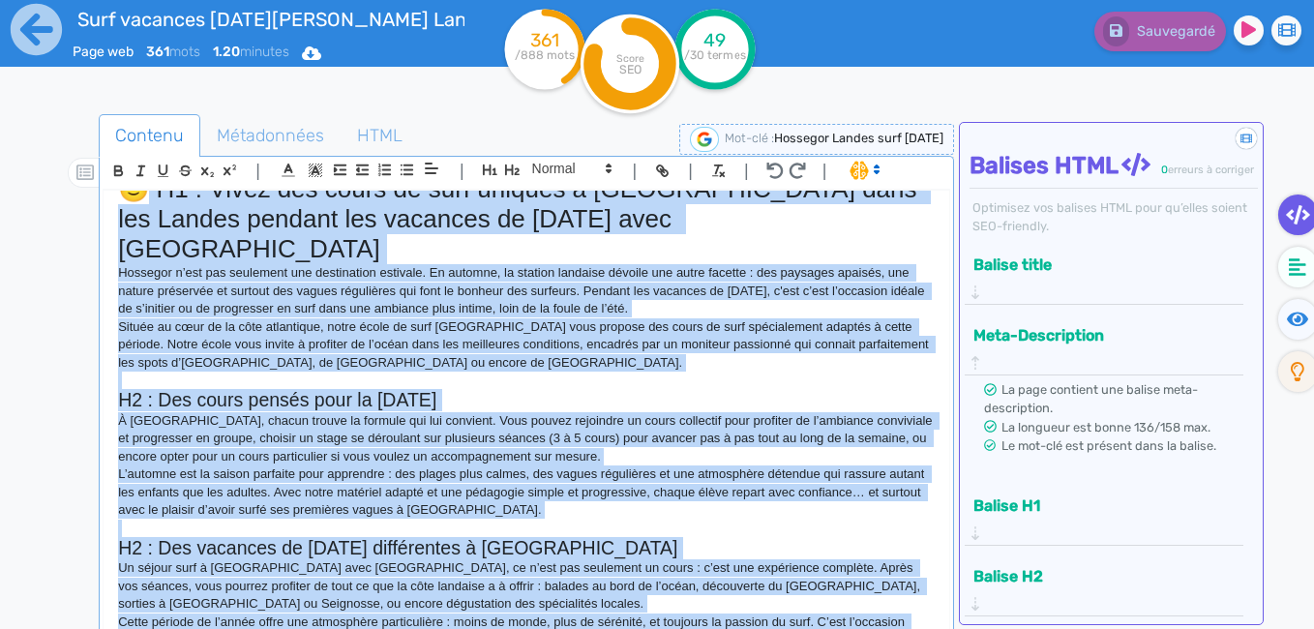
drag, startPoint x: 153, startPoint y: 196, endPoint x: 591, endPoint y: 607, distance: 600.2
click at [591, 607] on div "🙂 H1 : Vivez des cours de surf uniques à [GEOGRAPHIC_DATA] dans les Landes pend…" at bounding box center [526, 411] width 845 height 440
copy div "L8 : Ipsum dol sitam co adip elitsed d Eiusmodt inci utl Etdolo magnaal eni adm…"
click at [513, 330] on p "Située au cœur de la côte atlantique, notre école de surf [GEOGRAPHIC_DATA] vou…" at bounding box center [526, 344] width 816 height 53
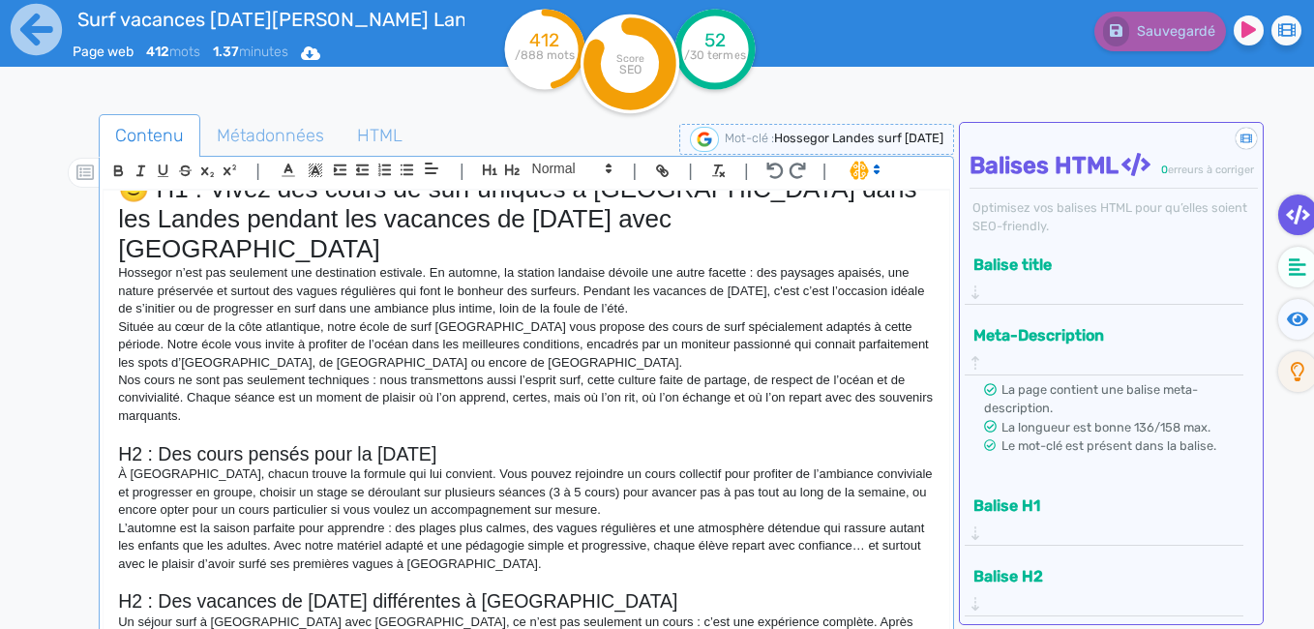
click at [596, 487] on p "À [GEOGRAPHIC_DATA], chacun trouve la formule qui lui convient. Vous pouvez rej…" at bounding box center [526, 491] width 816 height 53
click at [521, 535] on p "L’automne est la saison parfaite pour apprendre : des plages plus calmes, des v…" at bounding box center [526, 545] width 816 height 53
click at [292, 519] on p "L’automne est la saison parfaite pour apprendre : des plages plus calmes, des v…" at bounding box center [526, 545] width 816 height 53
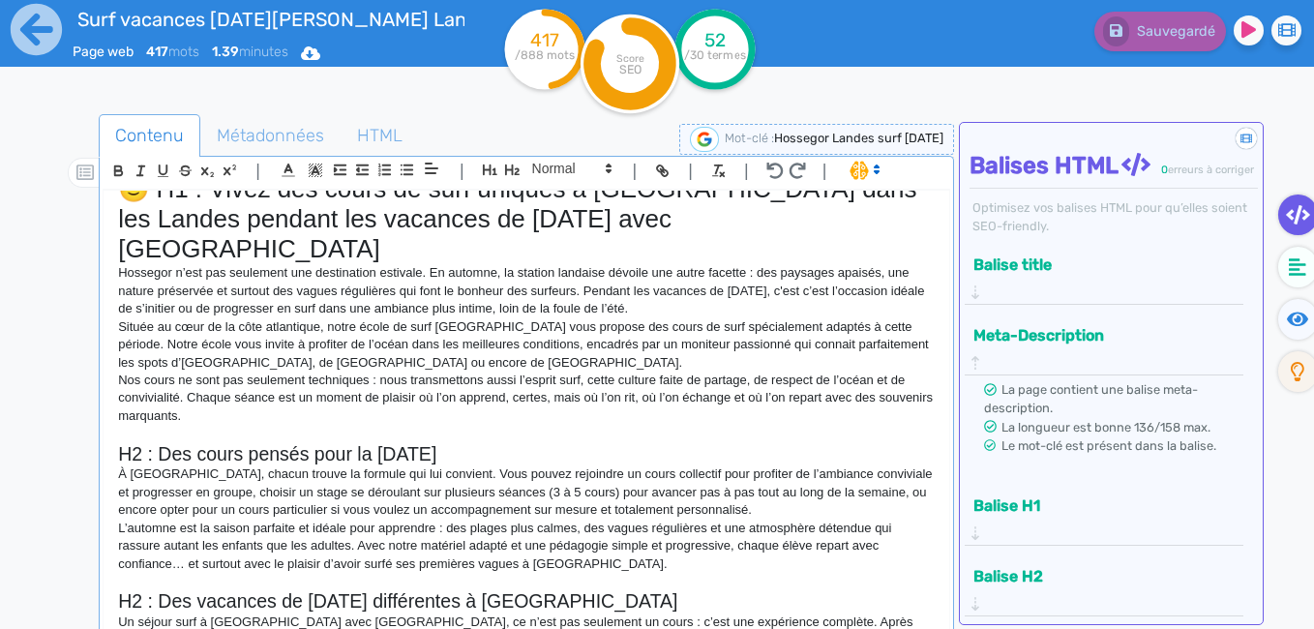
click at [630, 573] on p at bounding box center [526, 581] width 816 height 17
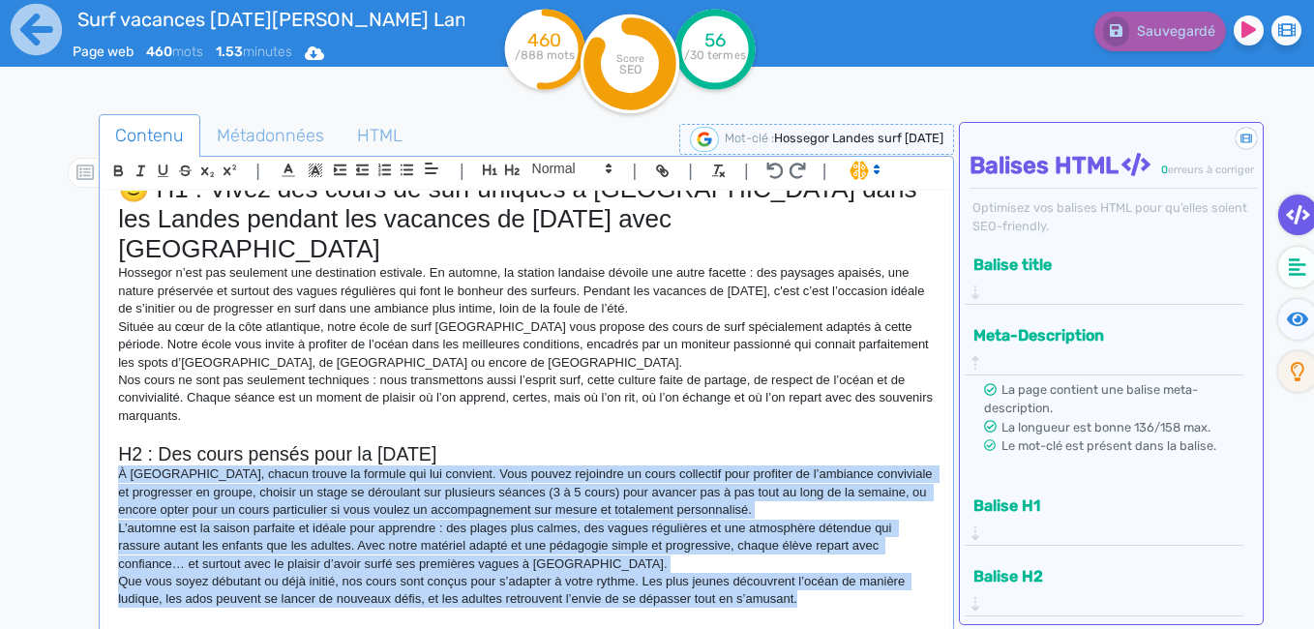
drag, startPoint x: 119, startPoint y: 444, endPoint x: 868, endPoint y: 573, distance: 759.7
click at [868, 573] on div "🙂 H1 : Vivez des cours de surf uniques à [GEOGRAPHIC_DATA] dans les Landes pend…" at bounding box center [526, 411] width 845 height 440
copy div "L Ipsumd Sitame, consec adipis el seddoei tem inc utlabore. Etdo magnaa enimadm…"
click at [800, 573] on p "Que vous soyez débutant ou déjà initié, nos cours sont conçus pour s’adapter à …" at bounding box center [526, 591] width 816 height 36
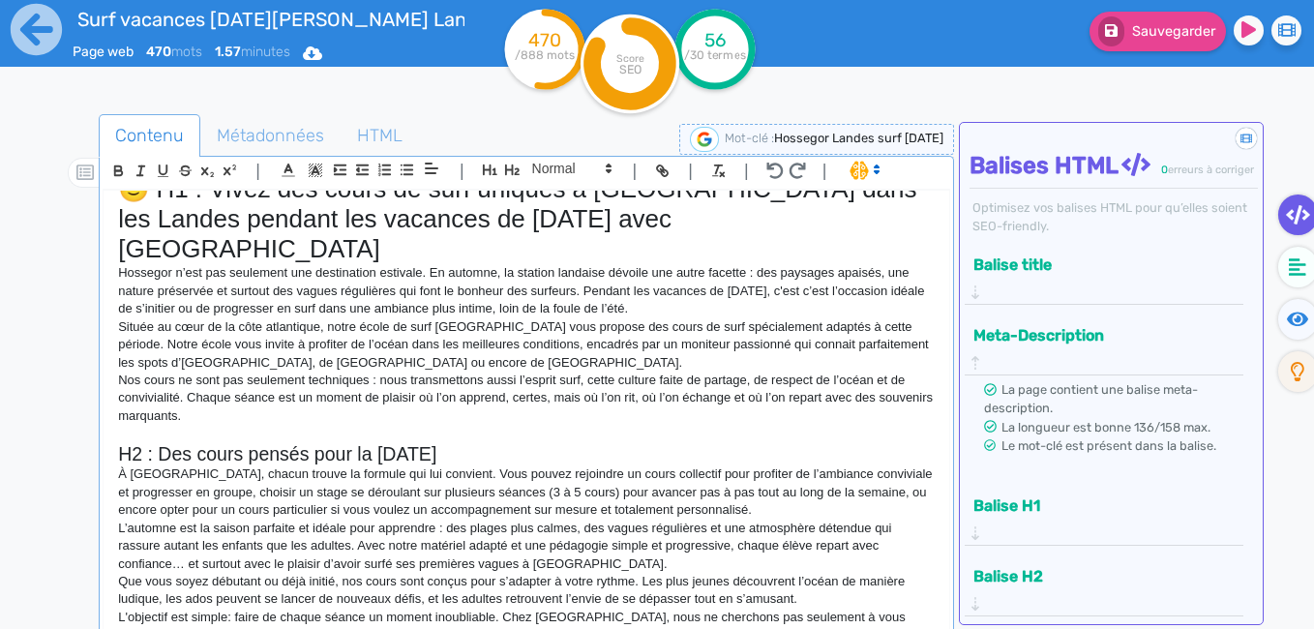
click at [575, 608] on p "L'objectif est simple: faire de chaque séance un moment inoubliable. Chez [GEOG…" at bounding box center [526, 634] width 816 height 53
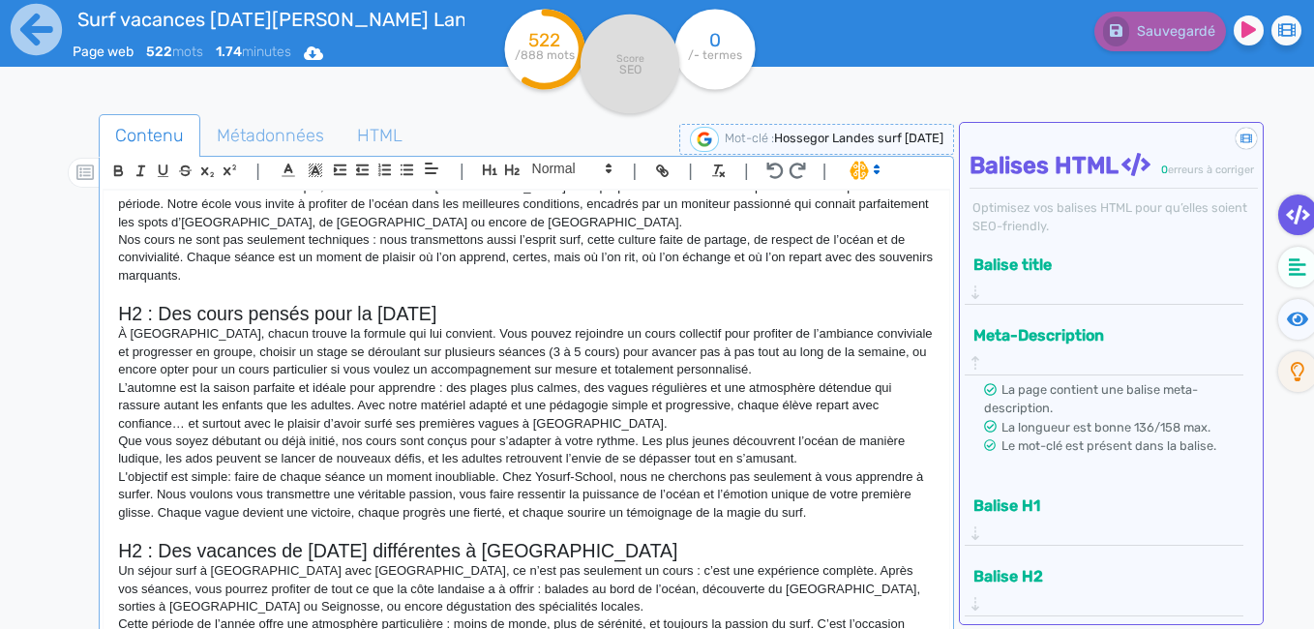
scroll to position [170, 0]
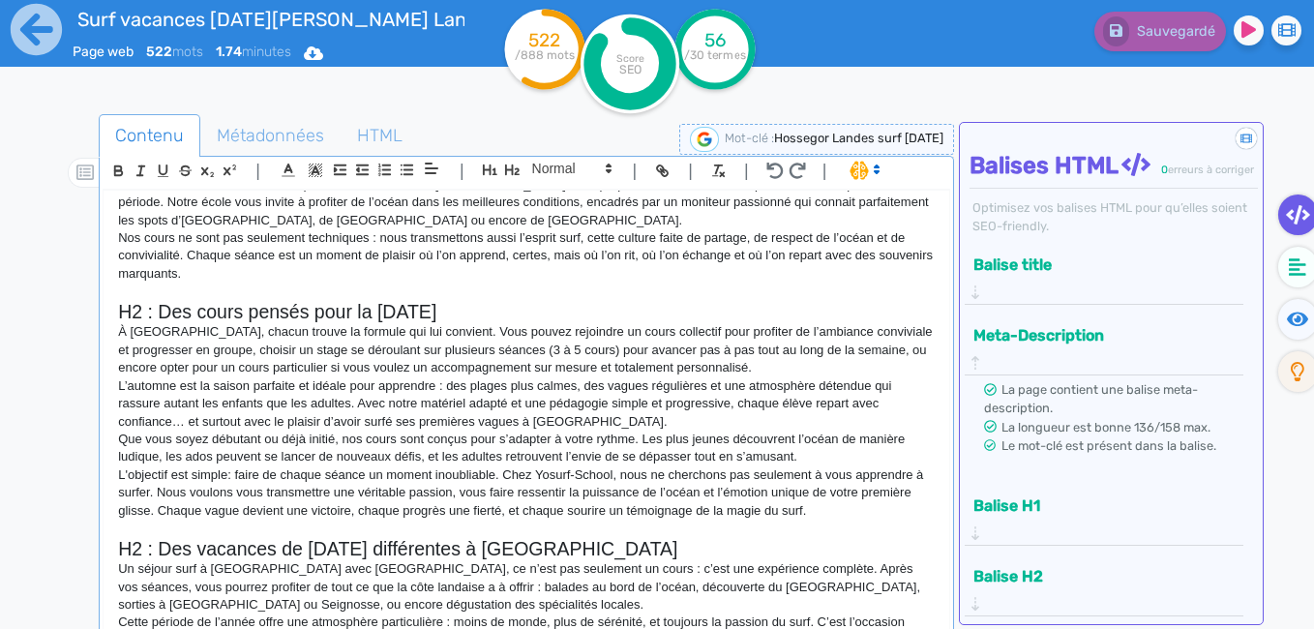
click at [890, 479] on p "L'objectif est simple: faire de chaque séance un moment inoubliable. Chez Yosur…" at bounding box center [526, 492] width 816 height 53
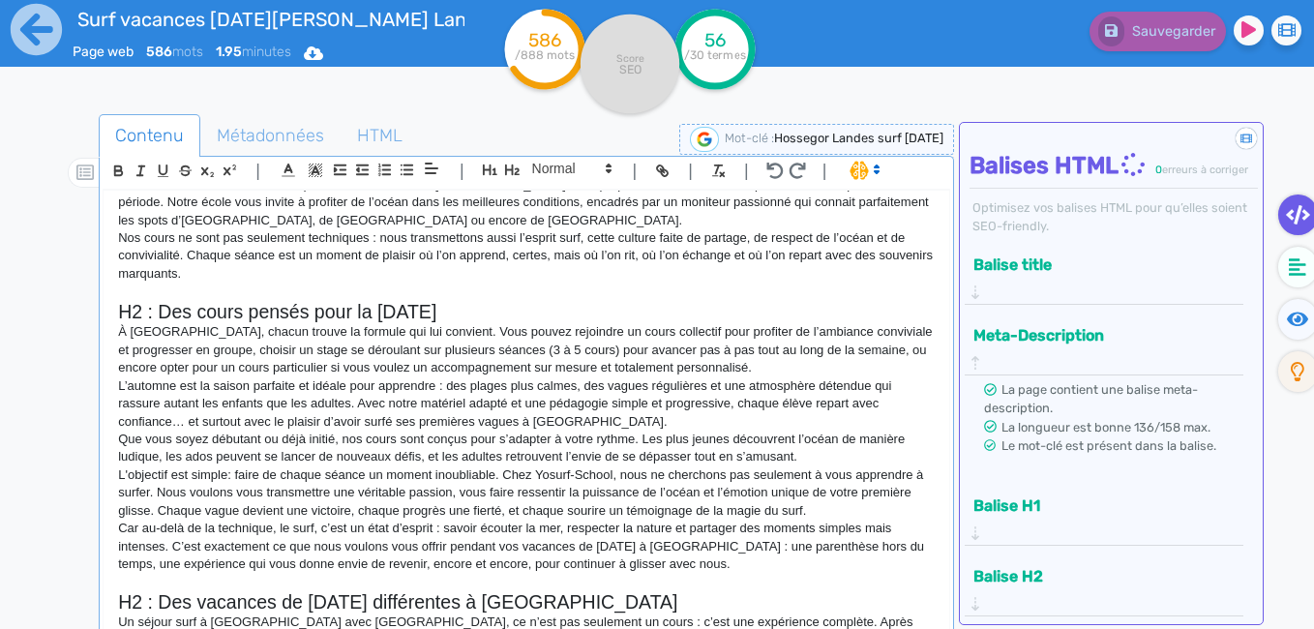
scroll to position [224, 0]
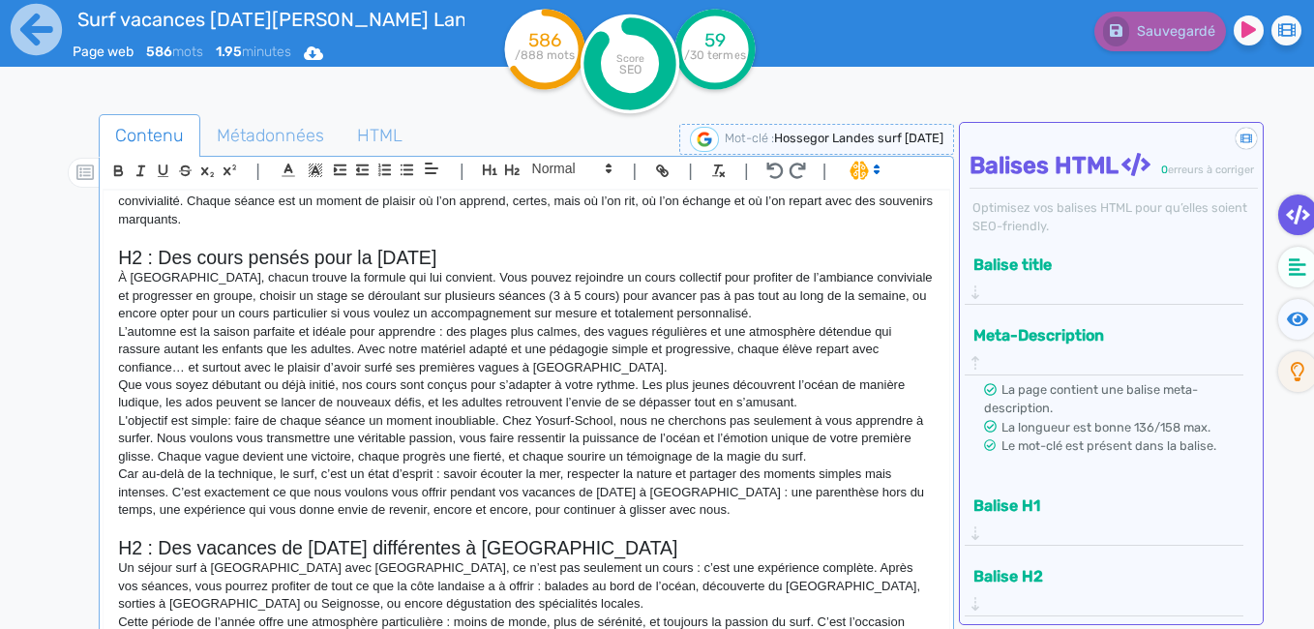
click at [403, 559] on p "Un séjour surf à [GEOGRAPHIC_DATA] avec [GEOGRAPHIC_DATA], ce n’est pas seuleme…" at bounding box center [526, 585] width 816 height 53
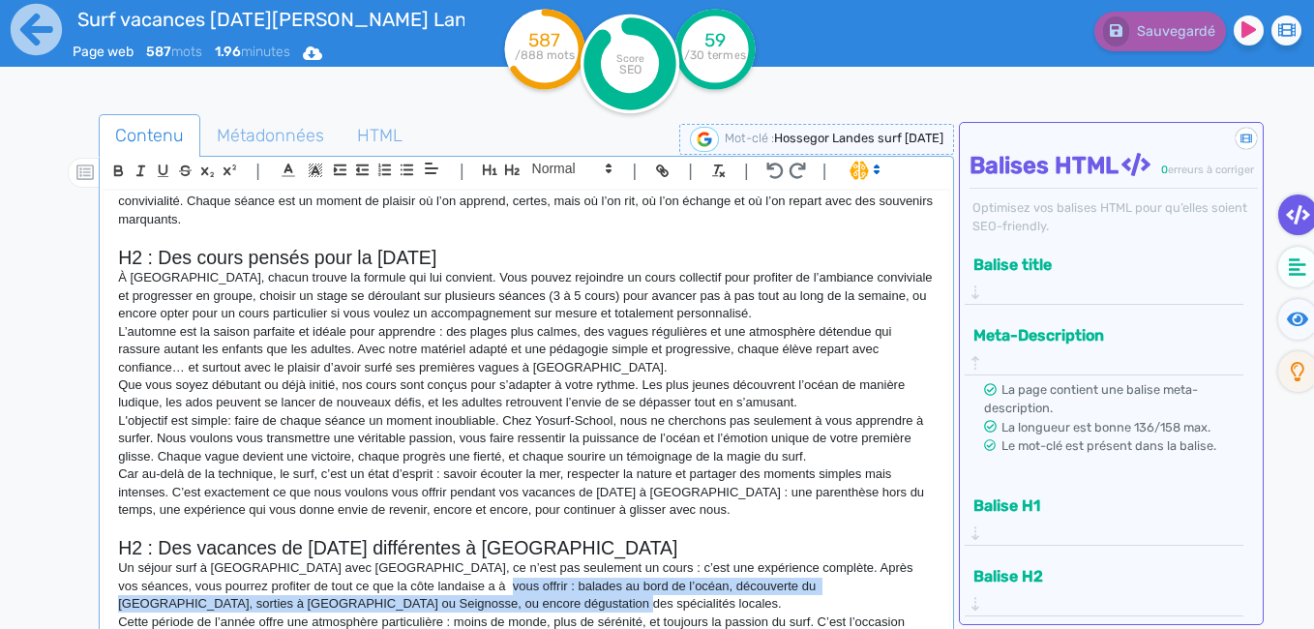
drag, startPoint x: 469, startPoint y: 575, endPoint x: 469, endPoint y: 560, distance: 14.5
click at [469, 560] on p "Un séjour surf à [GEOGRAPHIC_DATA] avec [GEOGRAPHIC_DATA], ce n’est pas seuleme…" at bounding box center [526, 585] width 816 height 53
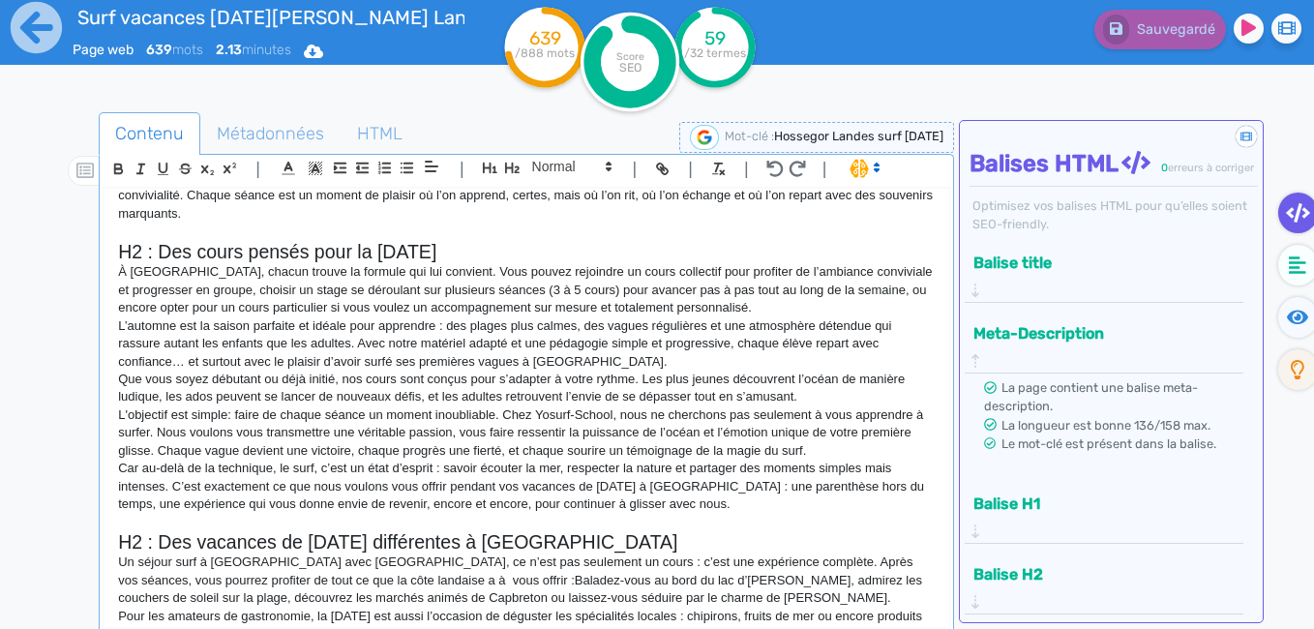
scroll to position [278, 0]
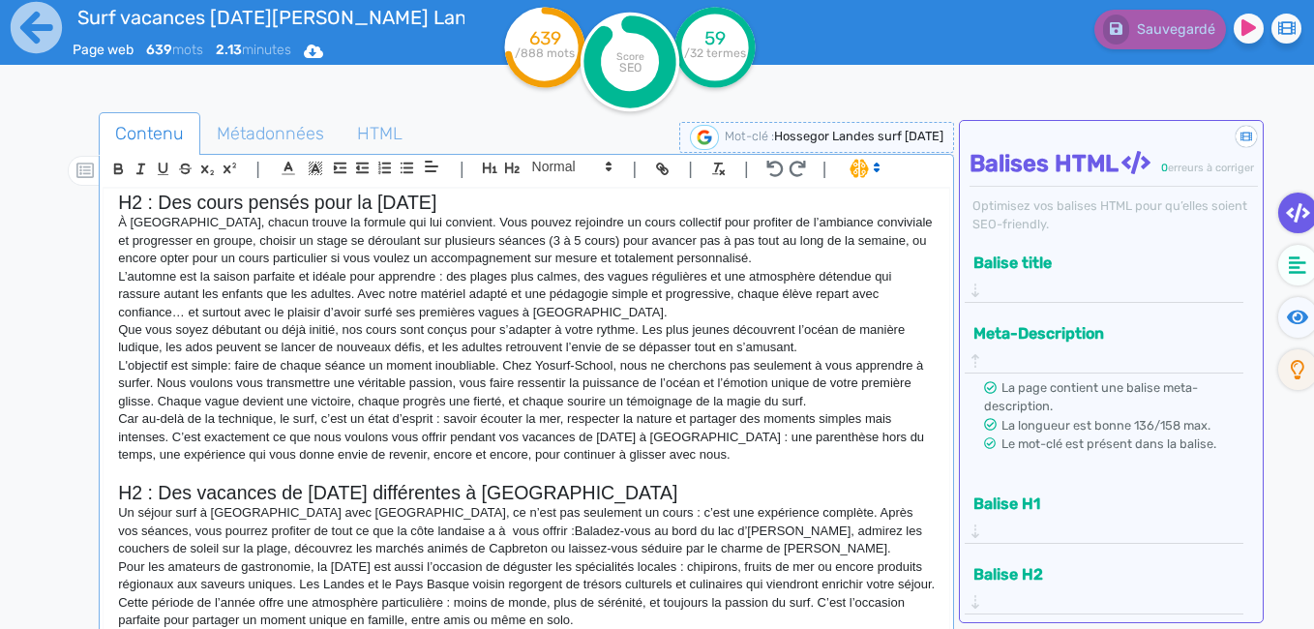
click at [631, 607] on p "Cette période de l’année offre une atmosphère particulière : moins de monde, pl…" at bounding box center [526, 612] width 816 height 36
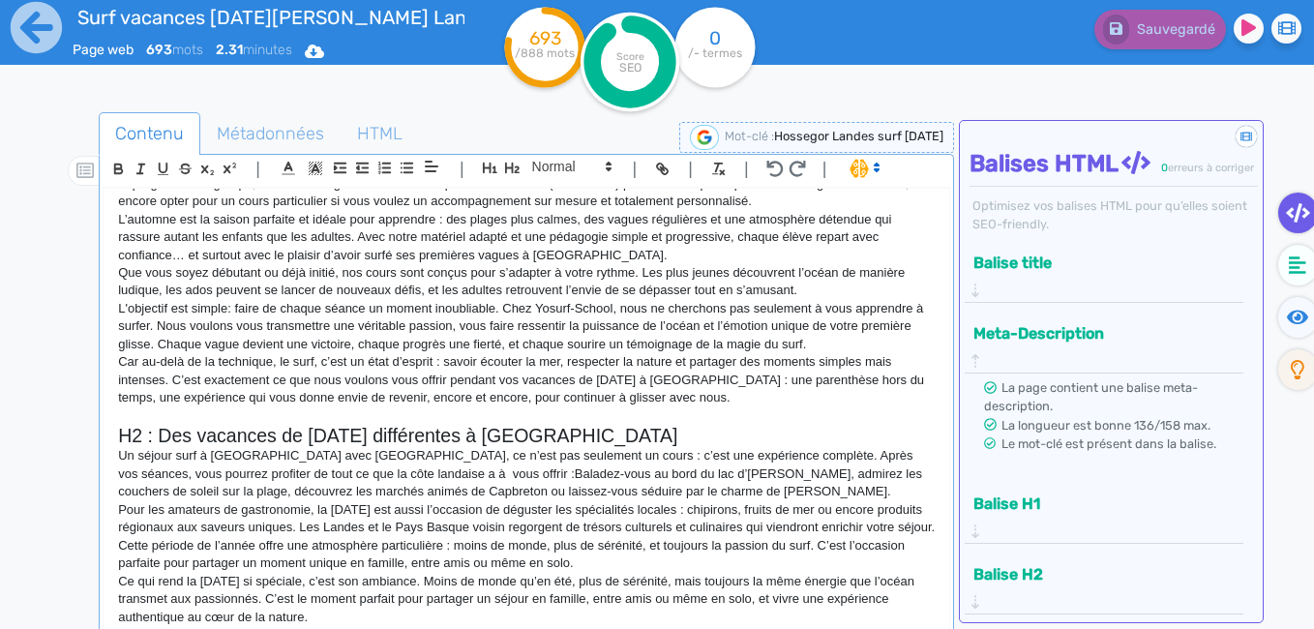
scroll to position [353, 0]
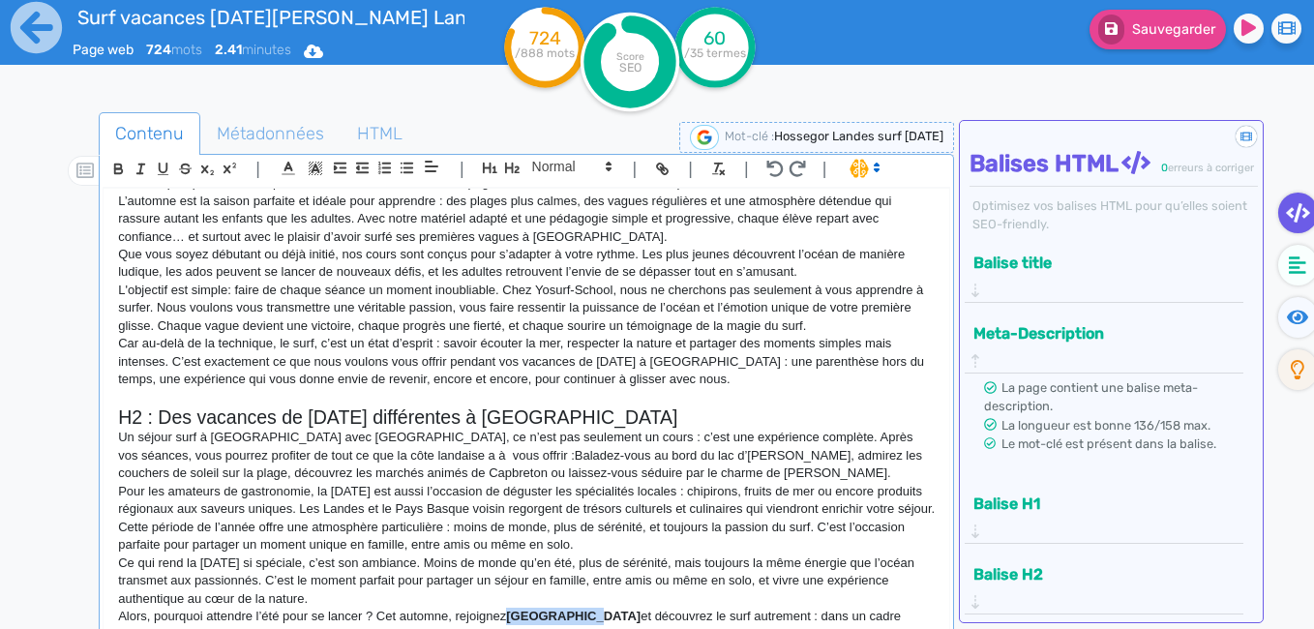
drag, startPoint x: 592, startPoint y: 603, endPoint x: 510, endPoint y: 604, distance: 82.2
click at [510, 608] on strong "[GEOGRAPHIC_DATA]" at bounding box center [573, 615] width 134 height 15
click at [590, 608] on strong "l" at bounding box center [589, 615] width 4 height 15
click at [553, 607] on p "Alors, pourquoi attendre l’été pour se lancer ? Cet automne, rejoignez Yosurf_S…" at bounding box center [526, 625] width 816 height 36
click at [476, 624] on p "Alors, pourquoi attendre l’été pour se lancer ? Cet automne, rejoignez Yosurf-S…" at bounding box center [526, 625] width 816 height 36
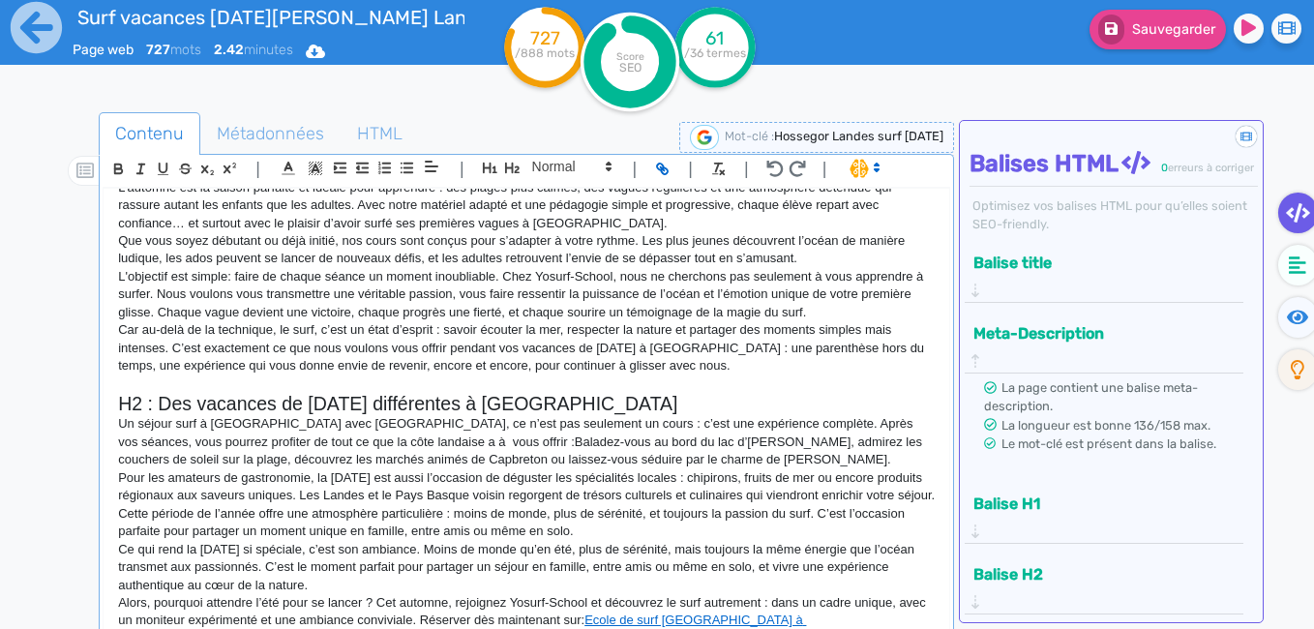
scroll to position [370, 0]
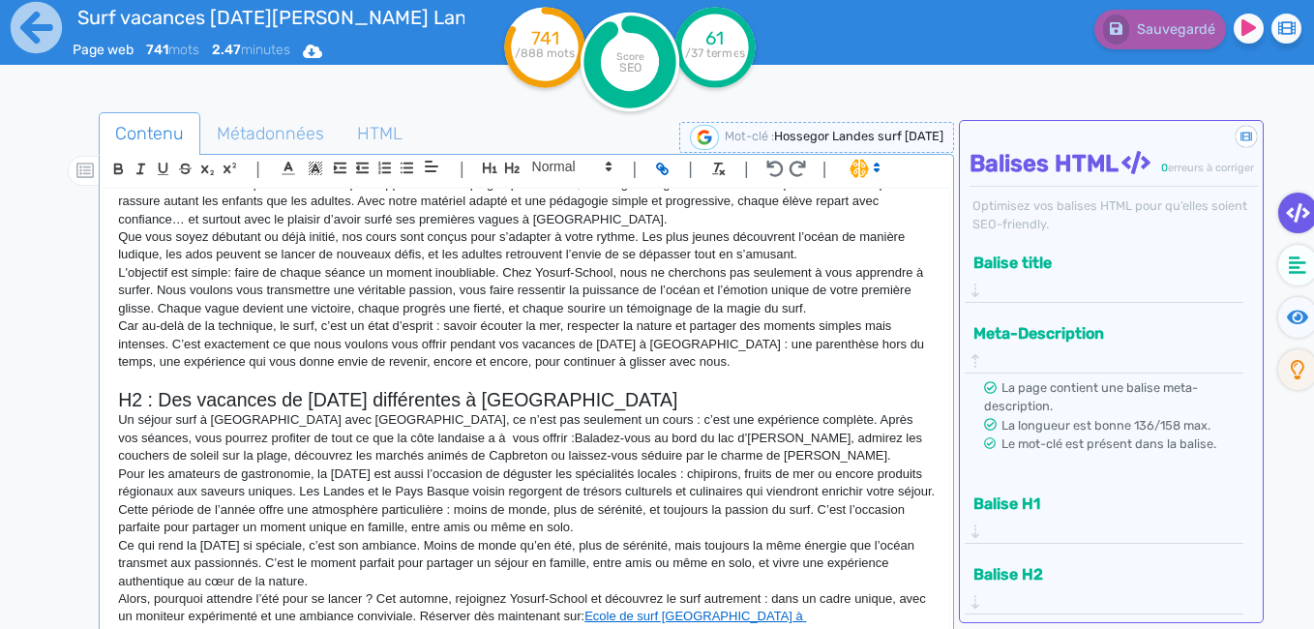
drag, startPoint x: 169, startPoint y: 617, endPoint x: 211, endPoint y: 620, distance: 41.7
click at [211, 620] on p "Alors, pourquoi attendre l’été pour se lancer ? Cet automne, rejoignez Yosurf-S…" at bounding box center [526, 616] width 816 height 53
drag, startPoint x: 211, startPoint y: 620, endPoint x: 622, endPoint y: 607, distance: 411.3
click at [622, 607] on p "Alors, pourquoi attendre l’été pour se lancer ? Cet automne, rejoignez Yosurf-S…" at bounding box center [526, 616] width 816 height 53
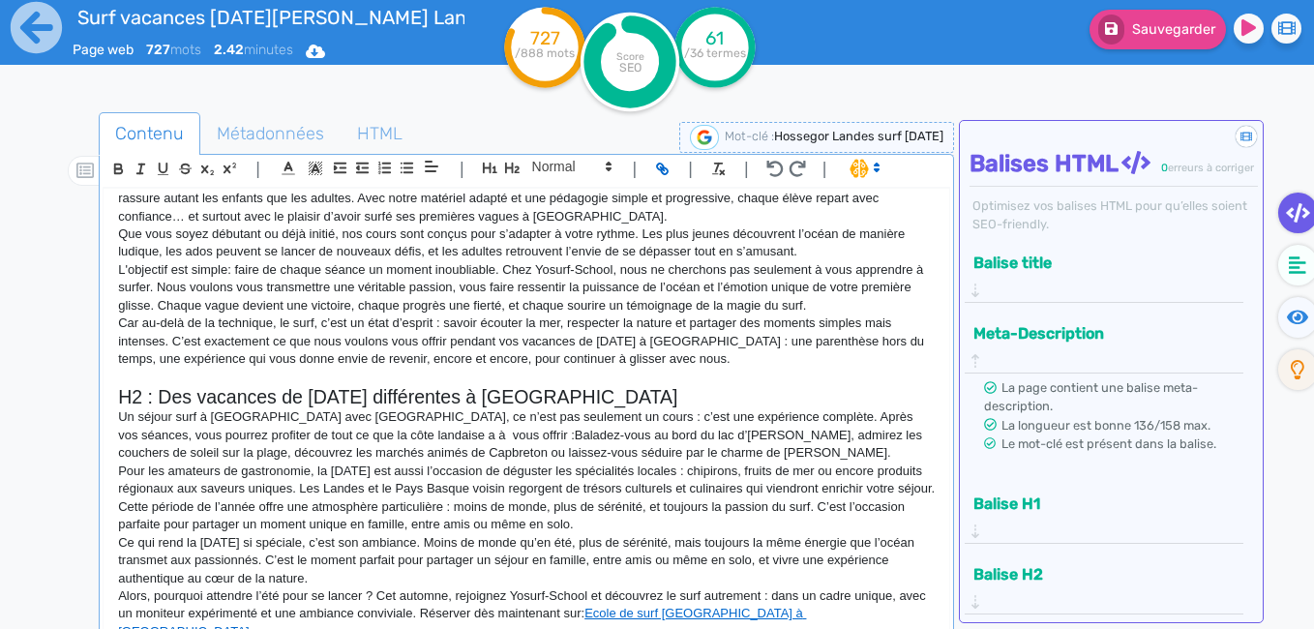
scroll to position [385, 0]
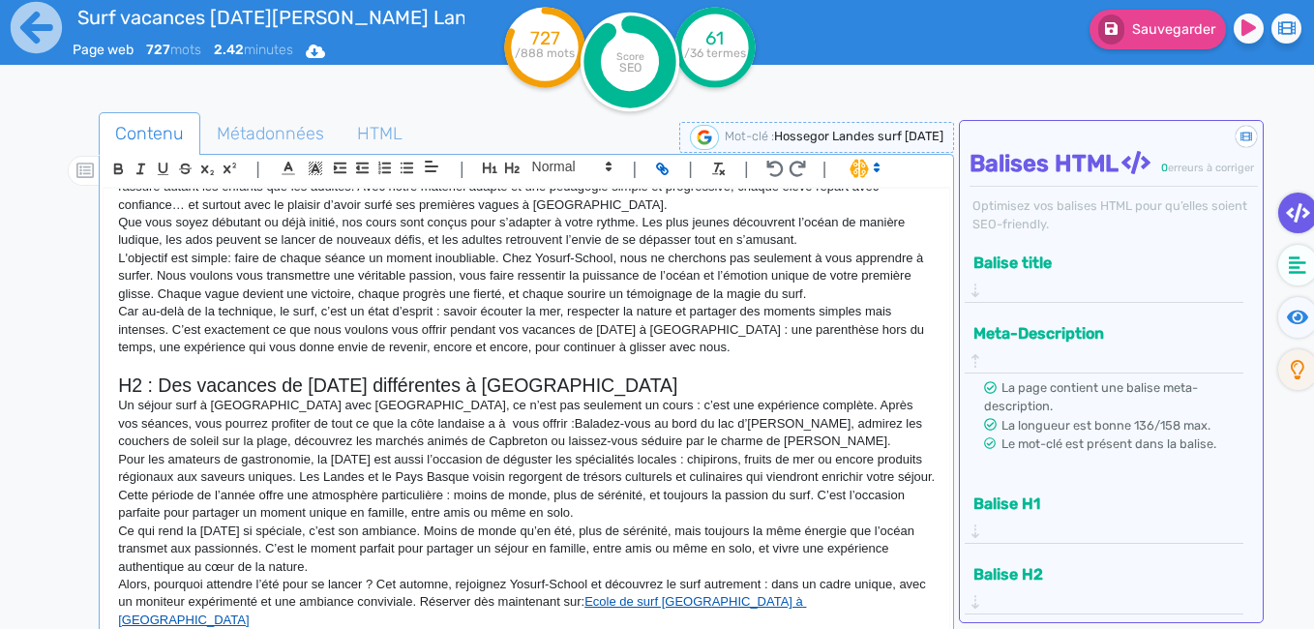
drag, startPoint x: 213, startPoint y: 615, endPoint x: 621, endPoint y: 595, distance: 408.7
click at [621, 595] on p "Alors, pourquoi attendre l’été pour se lancer ? Cet automne, rejoignez Yosurf-S…" at bounding box center [526, 602] width 816 height 53
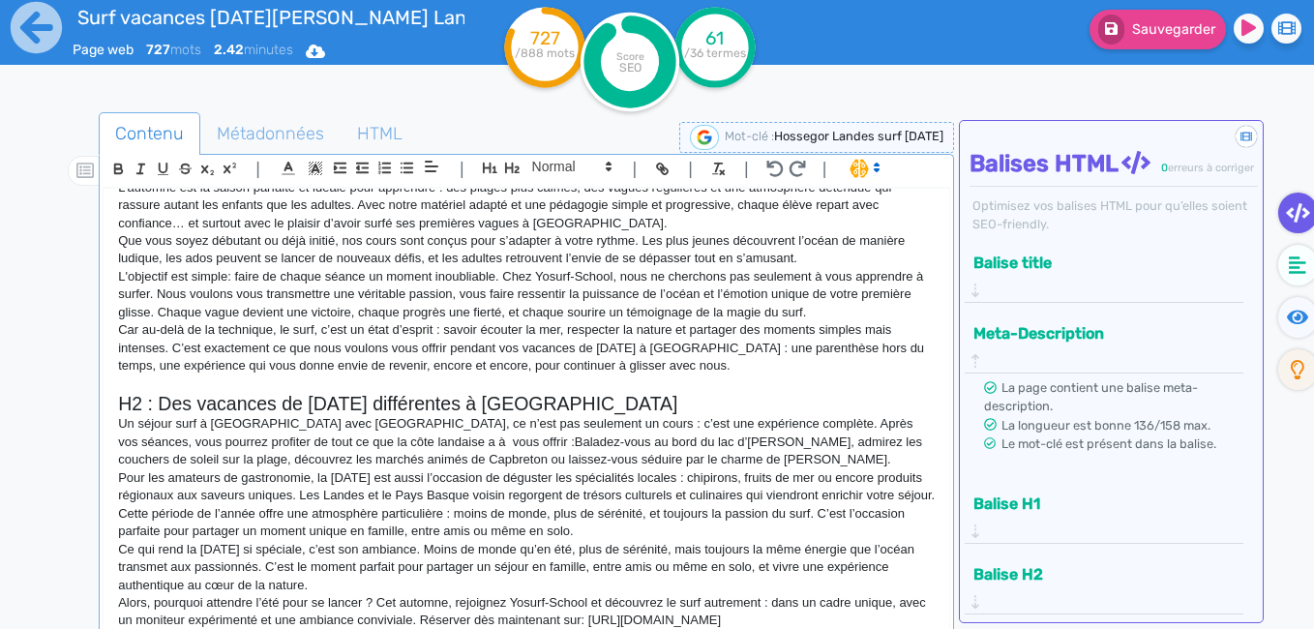
scroll to position [367, 0]
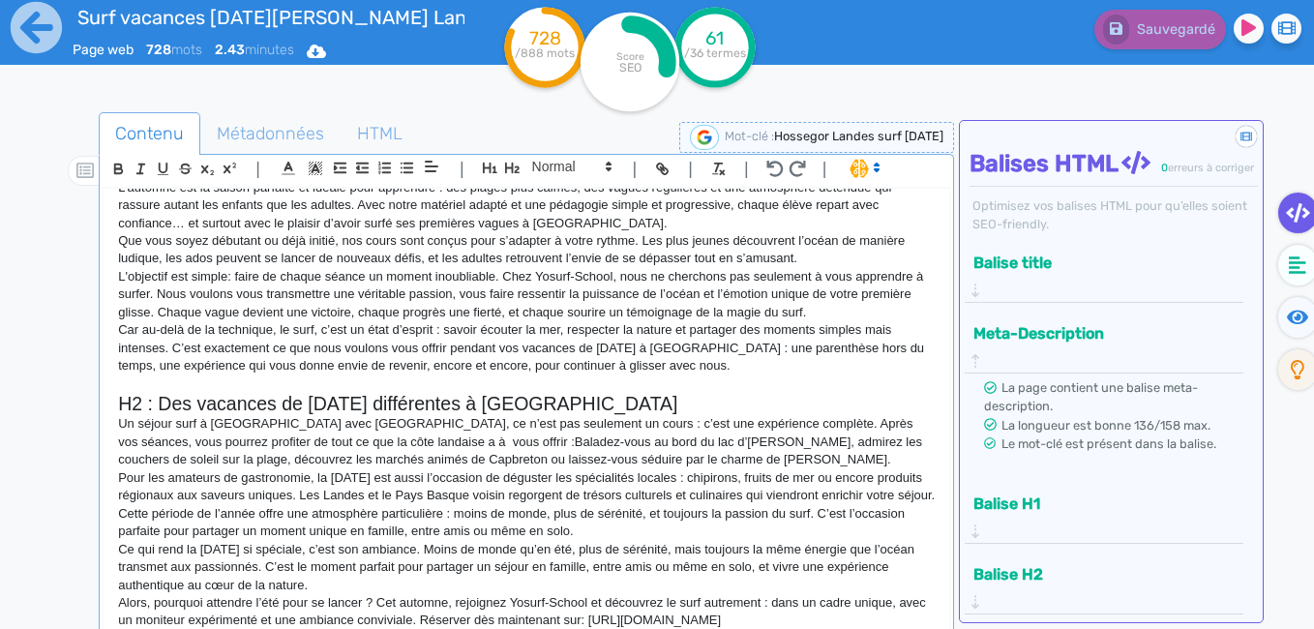
drag, startPoint x: 760, startPoint y: 610, endPoint x: 618, endPoint y: 608, distance: 142.2
click at [618, 608] on p "Alors, pourquoi attendre l’été pour se lancer ? Cet automne, rejoignez Yosurf-S…" at bounding box center [526, 612] width 816 height 36
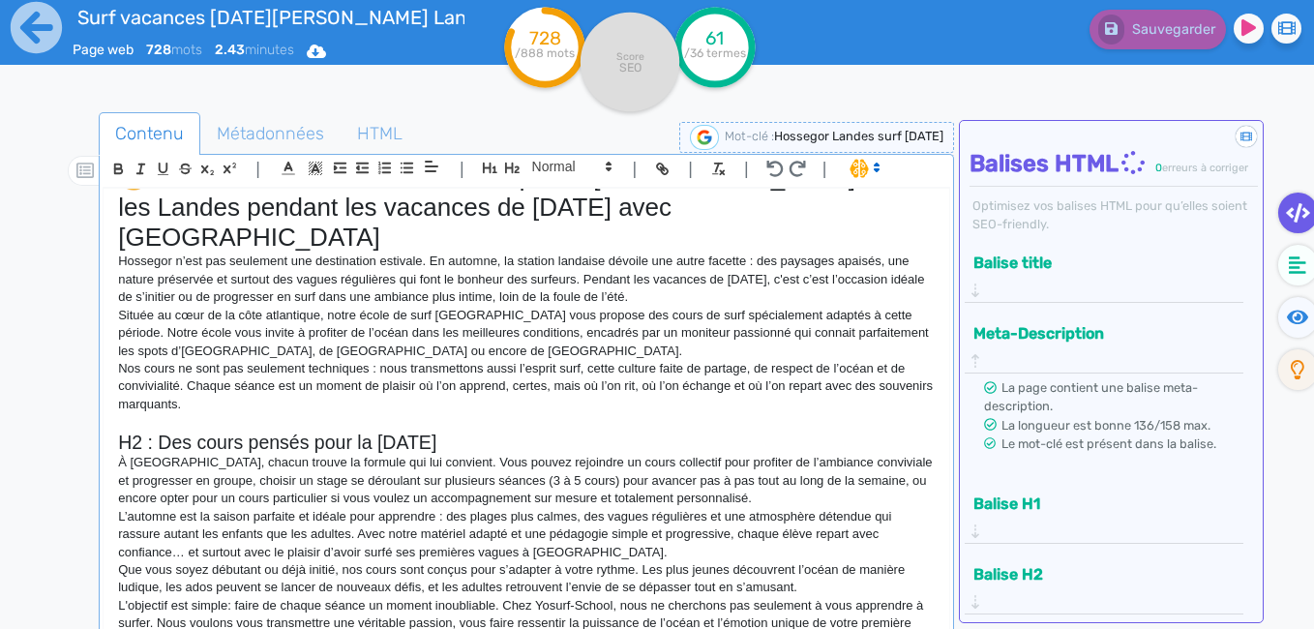
scroll to position [0, 0]
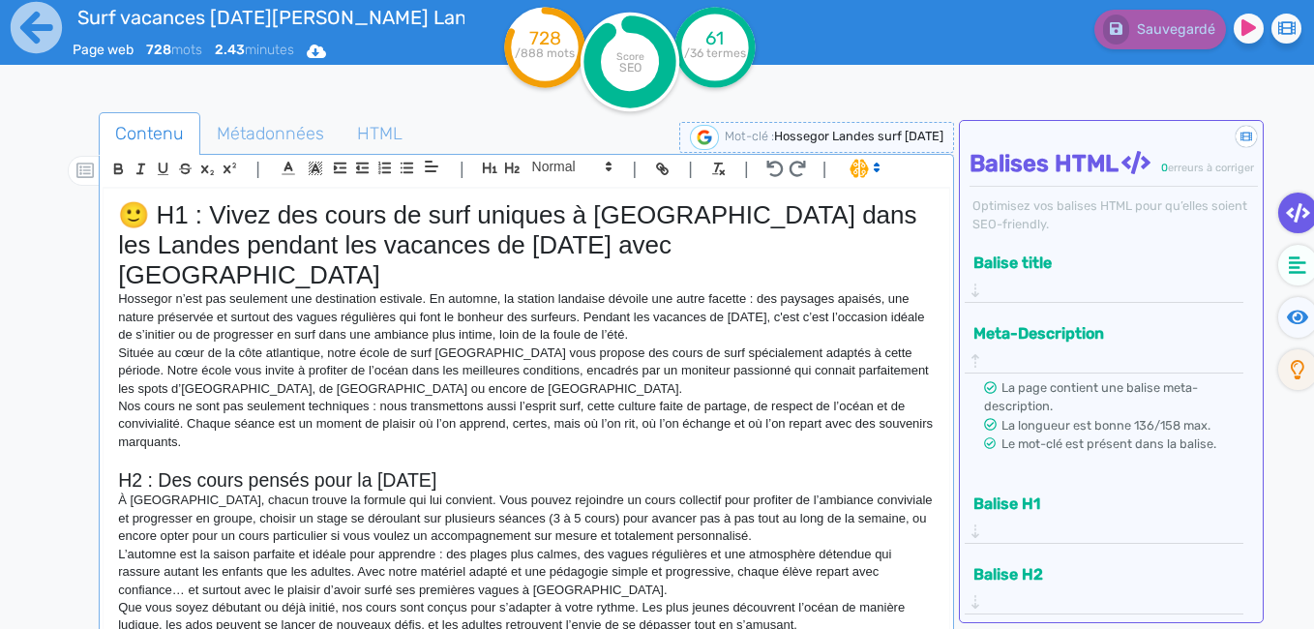
click at [515, 344] on p "Située au cœur de la côte atlantique, notre école de surf [GEOGRAPHIC_DATA] vou…" at bounding box center [526, 370] width 816 height 53
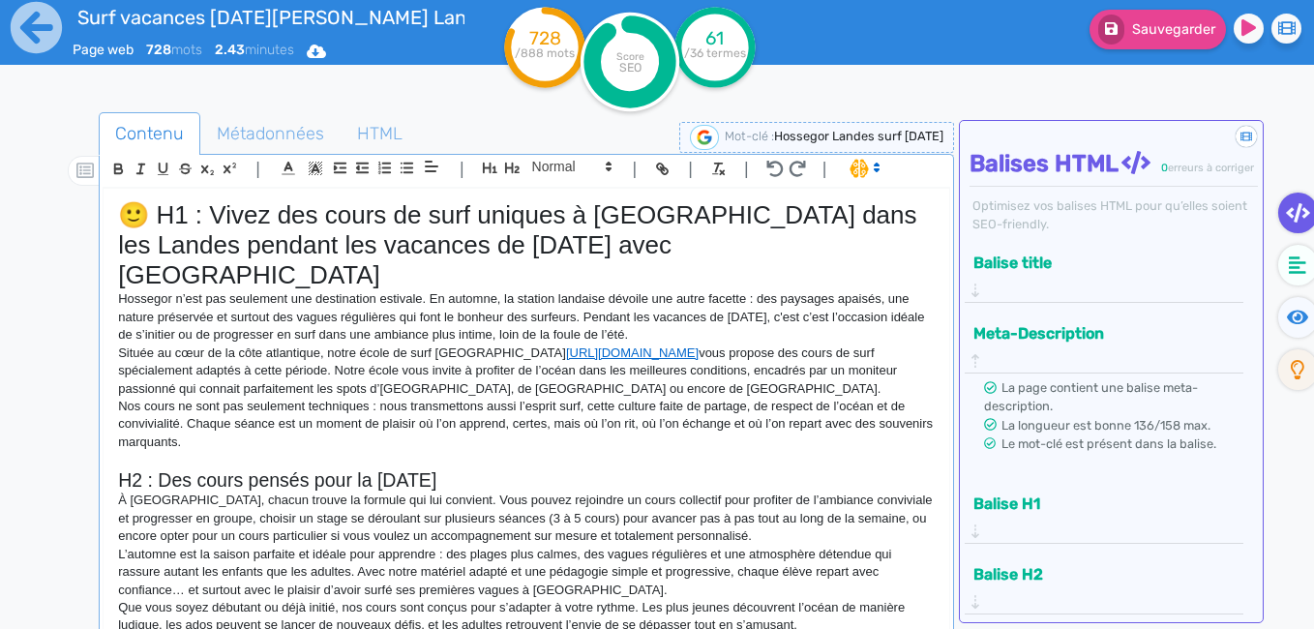
click at [281, 417] on p "Nos cours ne sont pas seulement techniques : nous transmettons aussi l’esprit s…" at bounding box center [526, 424] width 816 height 53
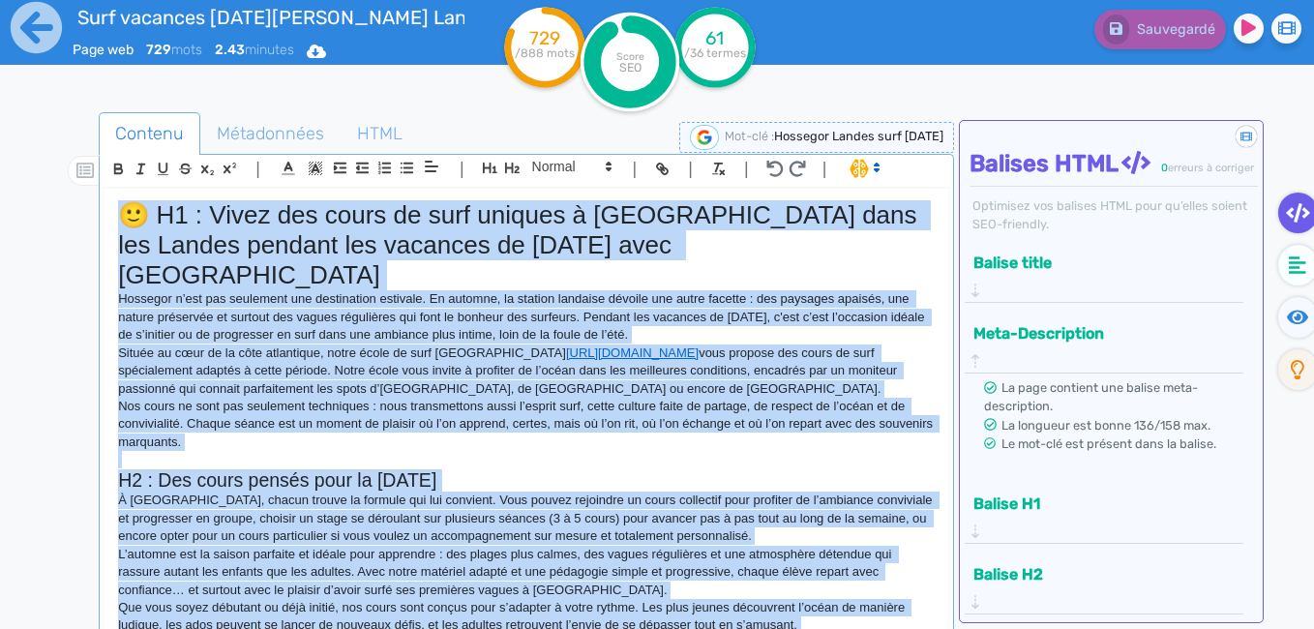
drag, startPoint x: 772, startPoint y: 607, endPoint x: 70, endPoint y: -4, distance: 930.5
click at [70, 0] on html "Surf vacances [DATE][PERSON_NAME] Landes Page web 729 mots 2.43 minutes Html Pd…" at bounding box center [657, 312] width 1314 height 629
copy div "🙂 L8 : Ipsum dol sitam co adip elitsed d Eiusmodt inci utl Etdolo magnaal eni a…"
click at [332, 451] on p at bounding box center [526, 459] width 816 height 17
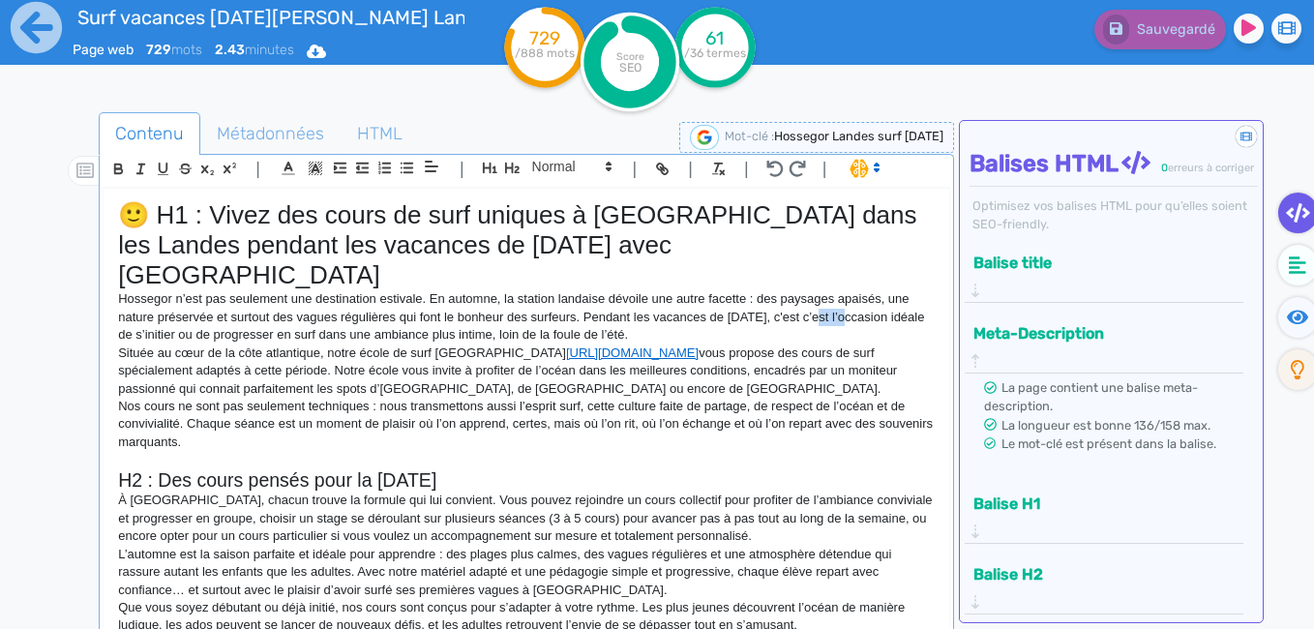
drag, startPoint x: 844, startPoint y: 286, endPoint x: 817, endPoint y: 287, distance: 27.1
click at [817, 290] on p "Hossegor n’est pas seulement une destination estivale. En automne, la station l…" at bounding box center [526, 316] width 816 height 53
click at [418, 417] on p "Nos cours ne sont pas seulement techniques : nous transmettons aussi l’esprit s…" at bounding box center [526, 424] width 816 height 53
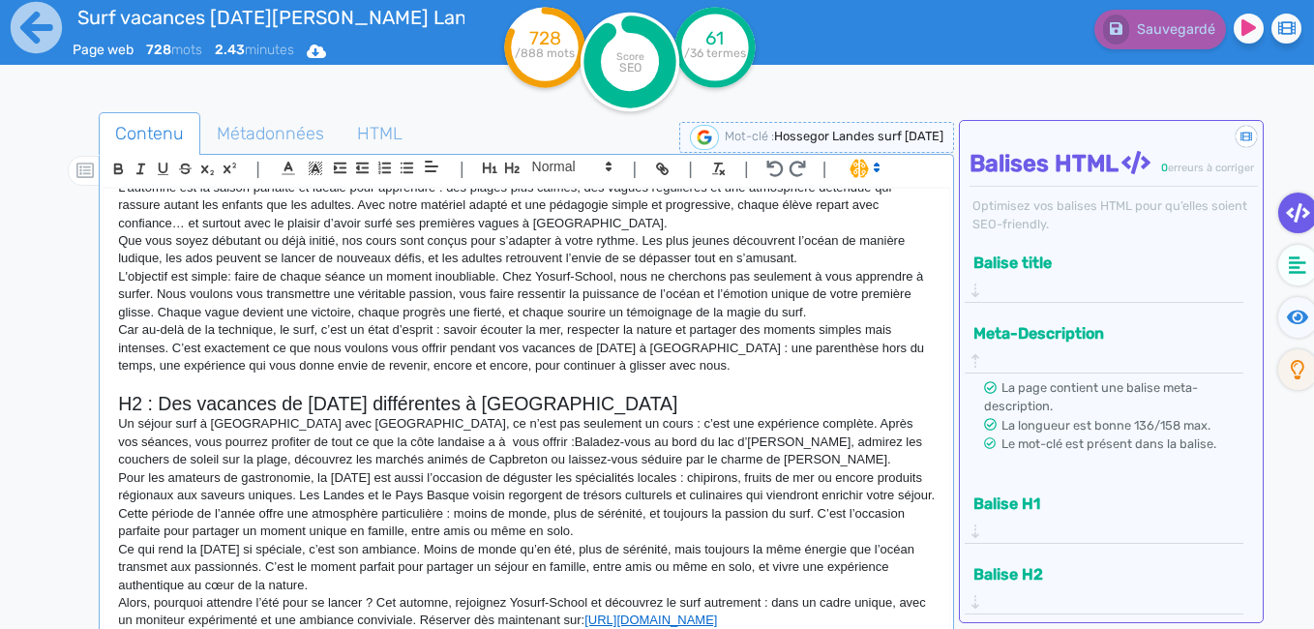
click at [500, 608] on p "Alors, pourquoi attendre l’été pour se lancer ? Cet automne, rejoignez Yosurf-S…" at bounding box center [526, 612] width 816 height 36
click at [772, 603] on p "Alors, pourquoi attendre l’été pour se lancer ? Cet automne, rejoignez Yosurf-S…" at bounding box center [526, 612] width 816 height 36
click at [257, 129] on span "Métadonnées" at bounding box center [270, 133] width 138 height 52
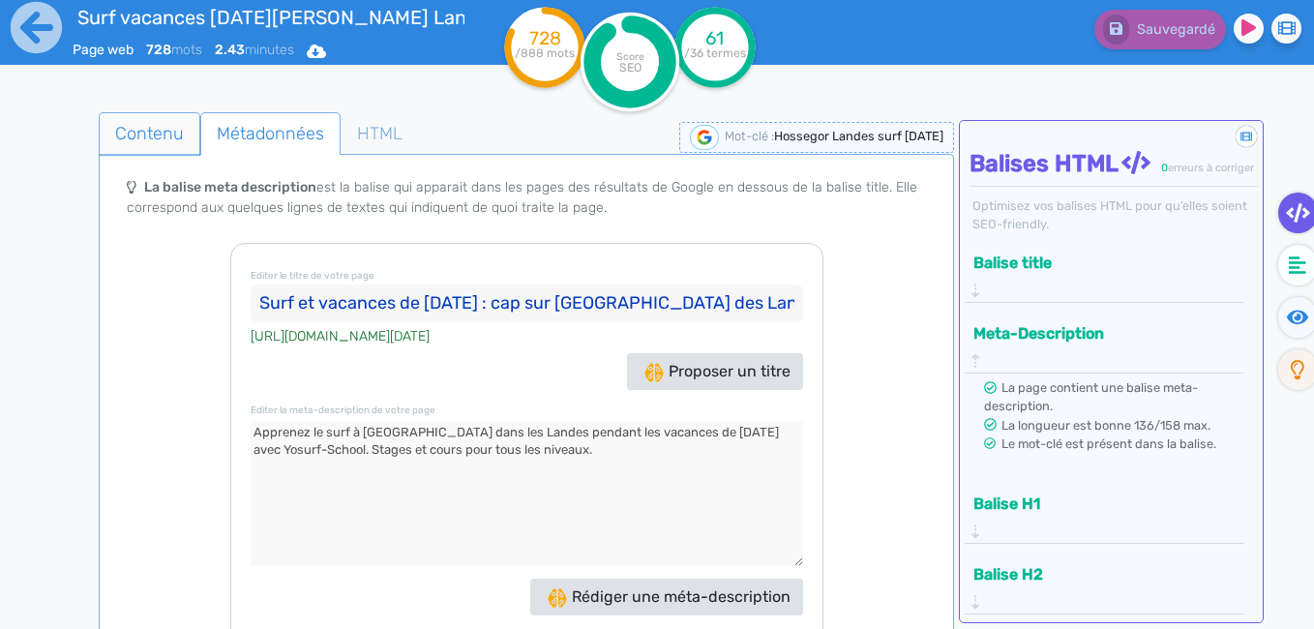
click at [134, 119] on span "Contenu" at bounding box center [150, 133] width 100 height 52
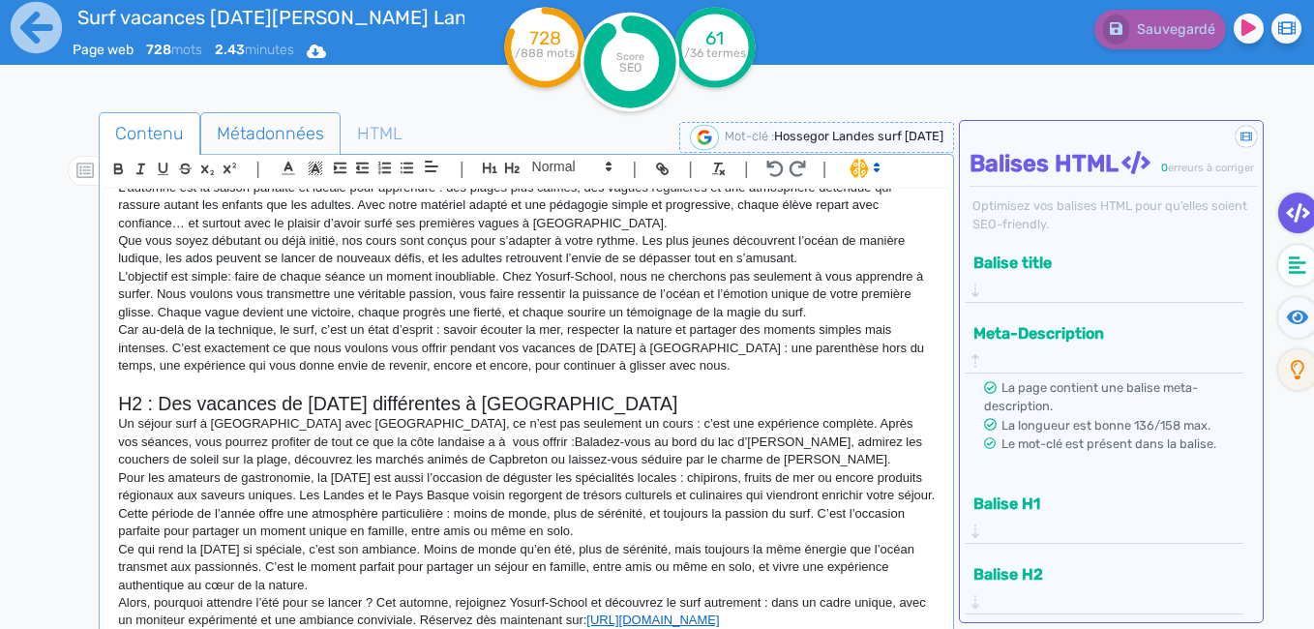
click at [250, 131] on span "Métadonnées" at bounding box center [270, 133] width 138 height 52
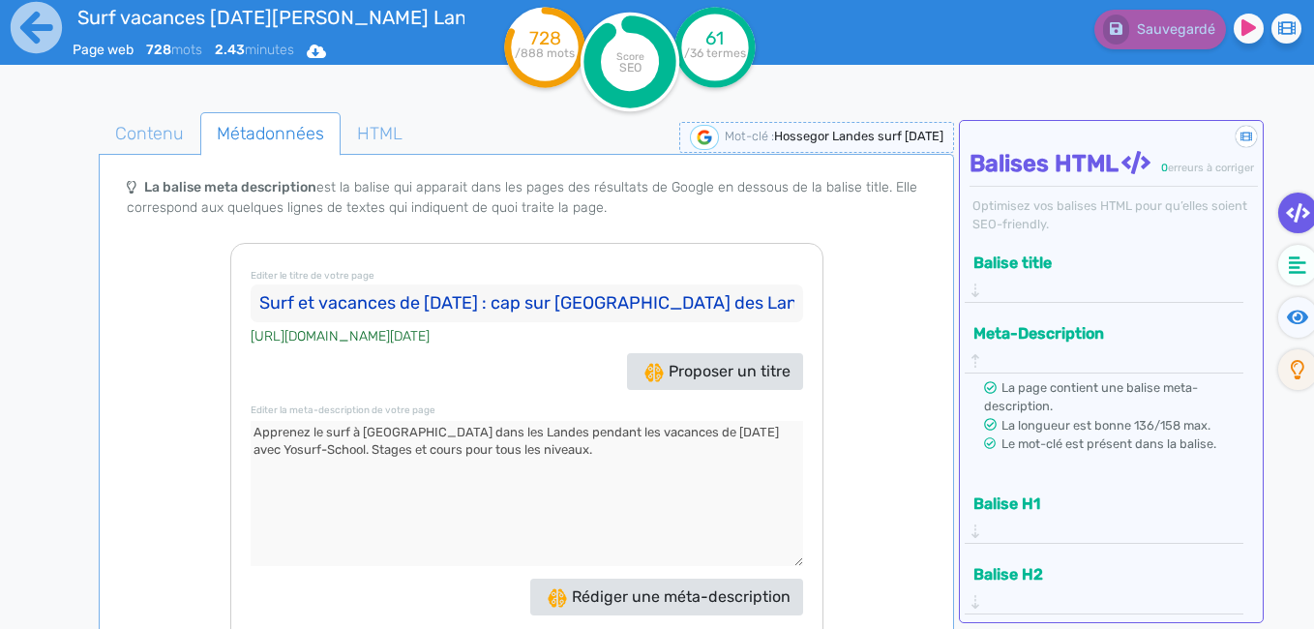
click at [1218, 279] on button "Balise title" at bounding box center [1096, 263] width 258 height 32
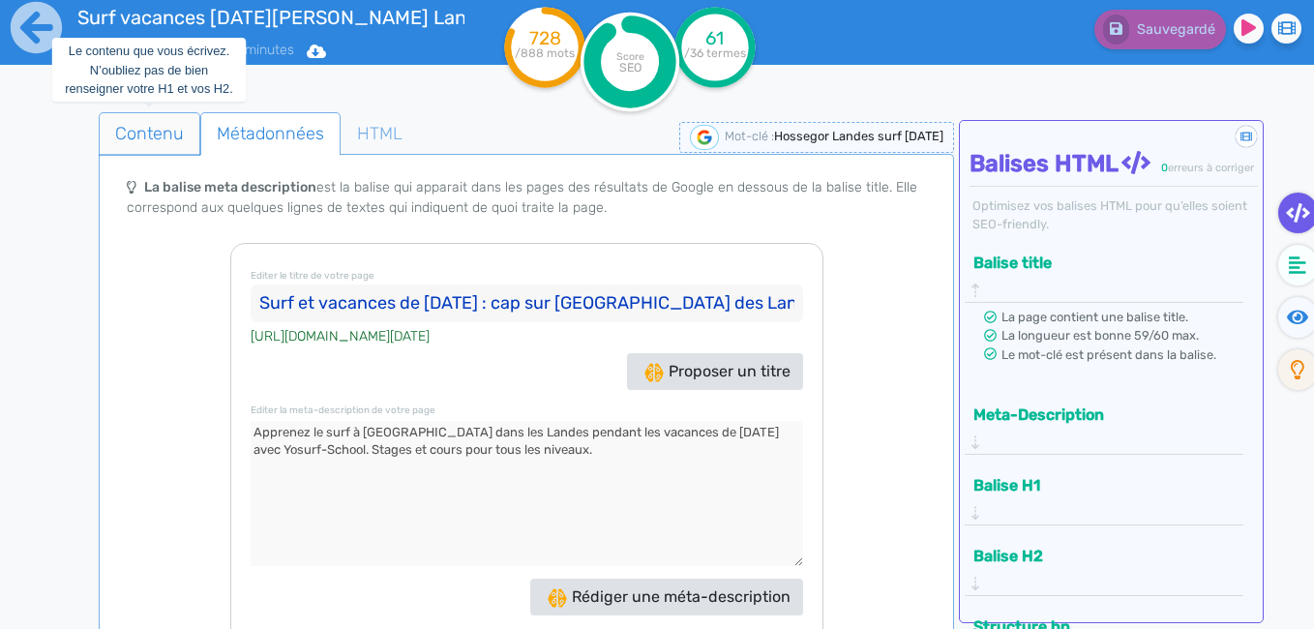
click at [171, 131] on span "Contenu" at bounding box center [150, 133] width 100 height 52
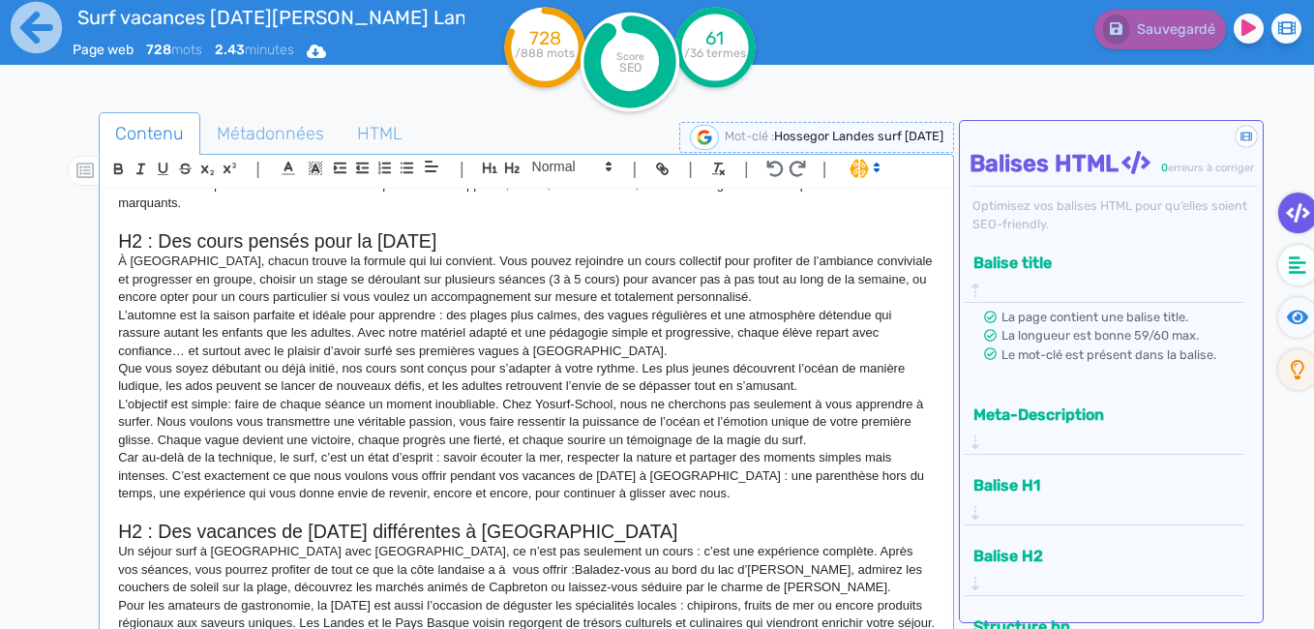
scroll to position [237, 0]
click at [666, 254] on p "À [GEOGRAPHIC_DATA], chacun trouve la formule qui lui convient. Vous pouvez rej…" at bounding box center [526, 280] width 816 height 53
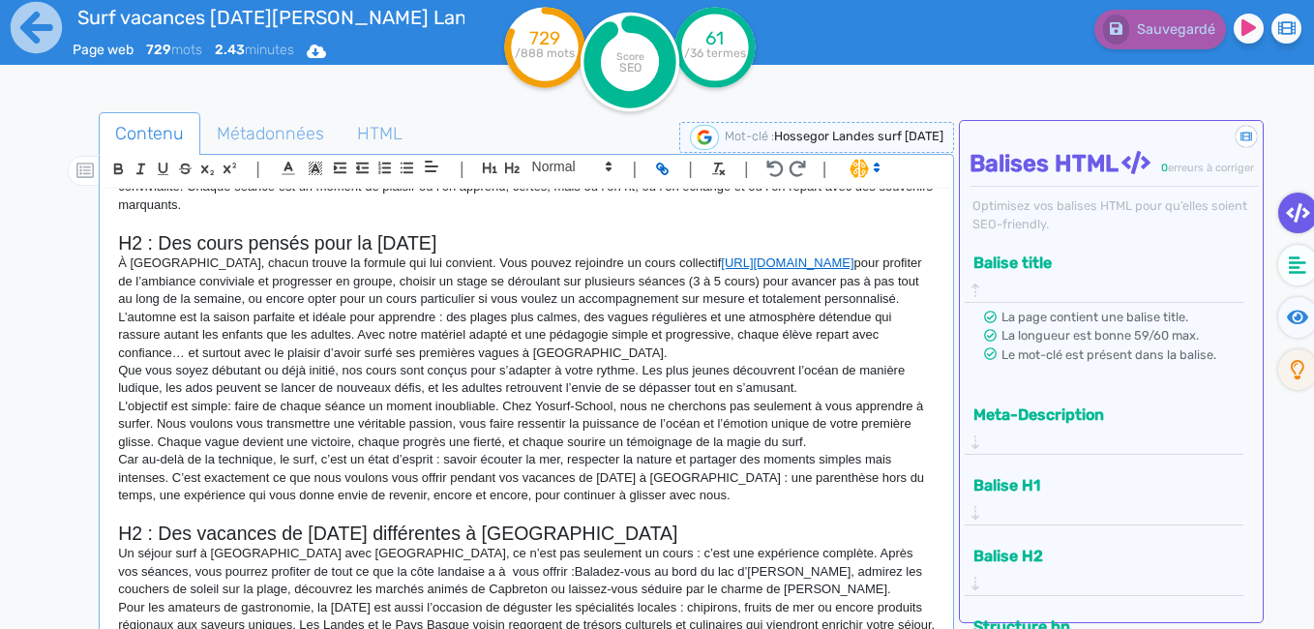
click at [618, 254] on p "À [GEOGRAPHIC_DATA], chacun trouve la formule qui lui convient. Vous pouvez rej…" at bounding box center [526, 280] width 816 height 53
